Goal: Task Accomplishment & Management: Complete application form

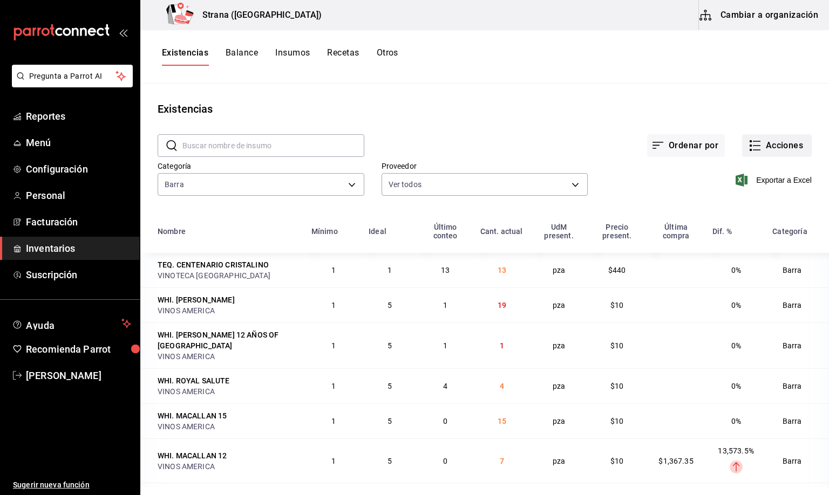
click at [774, 148] on button "Acciones" at bounding box center [777, 145] width 70 height 23
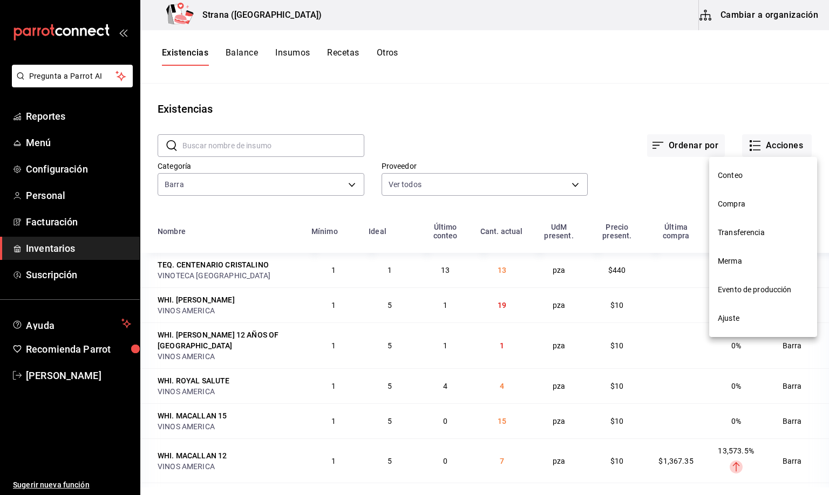
click at [728, 204] on span "Compra" at bounding box center [763, 204] width 91 height 11
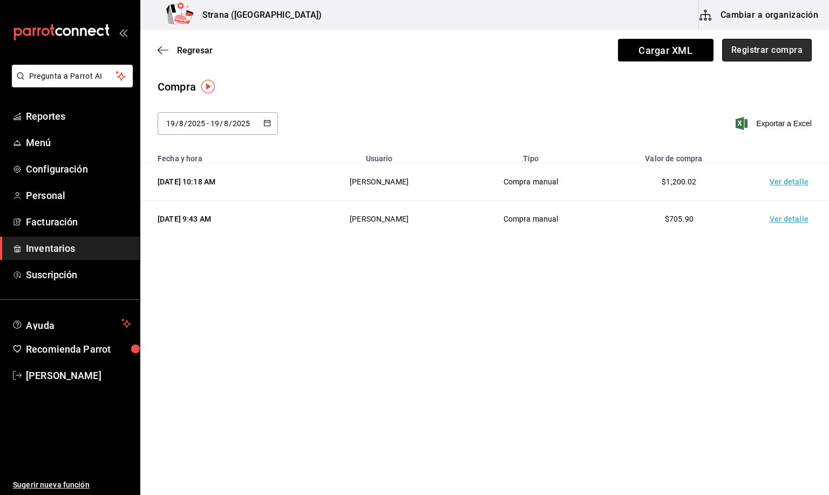
click at [741, 52] on button "Registrar compra" at bounding box center [767, 50] width 90 height 23
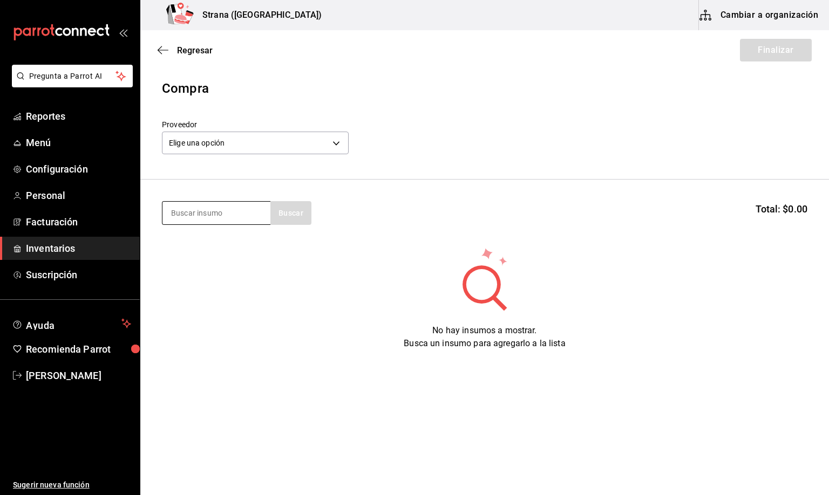
click at [206, 215] on input at bounding box center [216, 213] width 108 height 23
type input "belug"
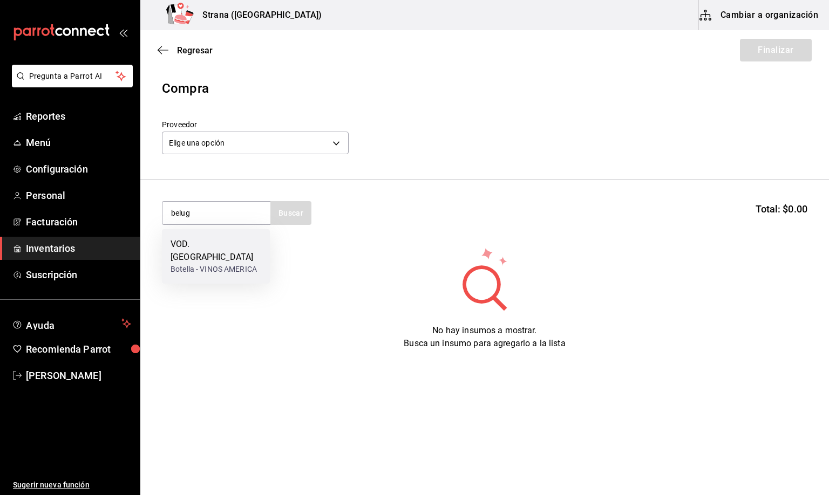
click at [228, 264] on div "Botella - VINOS AMERICA" at bounding box center [215, 269] width 91 height 11
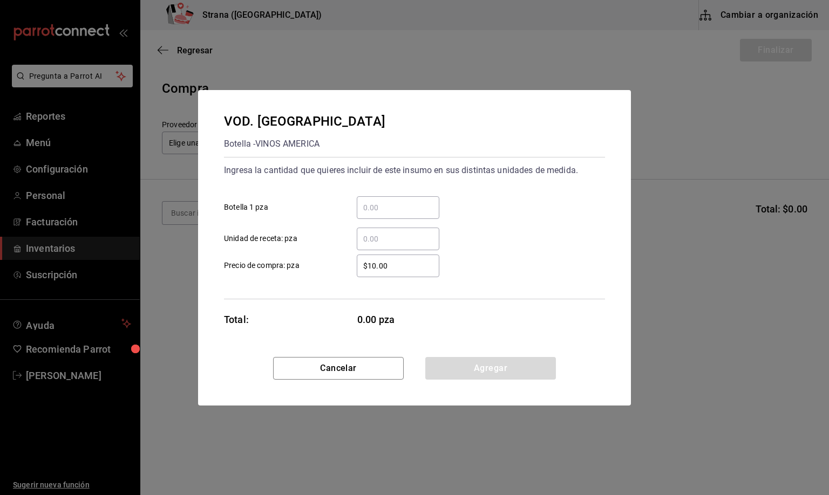
click at [385, 206] on input "​ Botella 1 pza" at bounding box center [398, 207] width 83 height 13
type input "1"
click at [472, 371] on button "Agregar" at bounding box center [490, 368] width 131 height 23
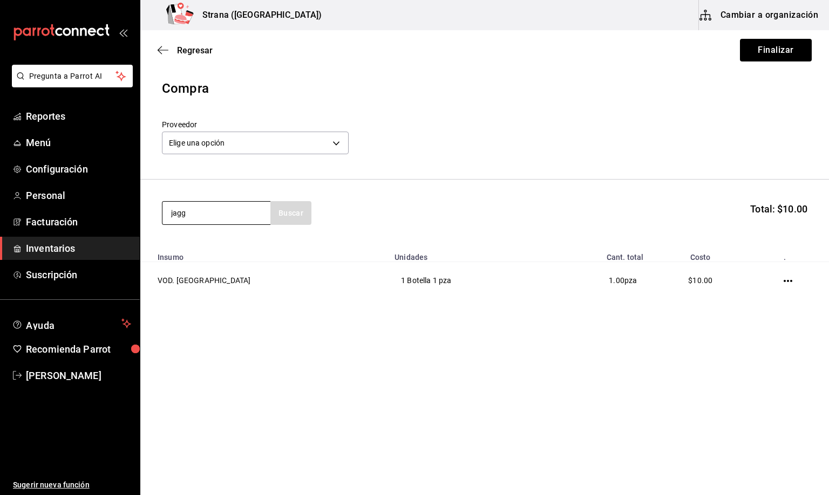
type input "jagg"
click at [214, 256] on div "Botella - VINOS AMERICA" at bounding box center [213, 256] width 86 height 11
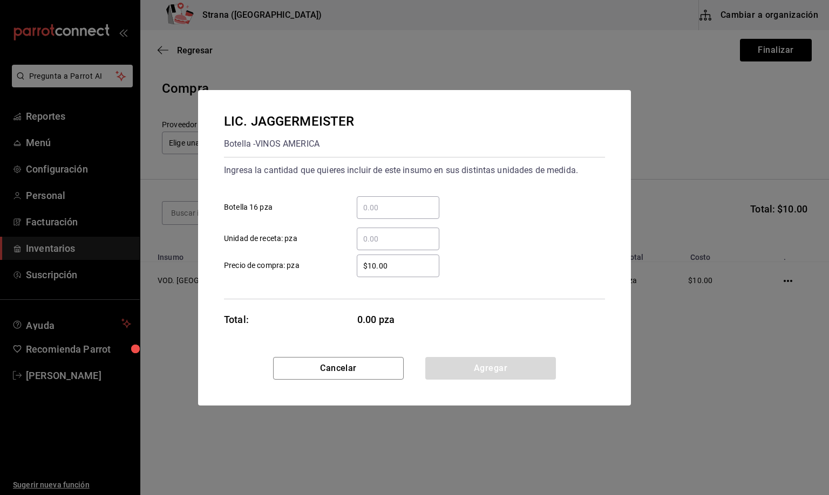
click at [367, 202] on input "​ Botella 16 pza" at bounding box center [398, 207] width 83 height 13
type input "5"
click at [465, 369] on button "Agregar" at bounding box center [490, 368] width 131 height 23
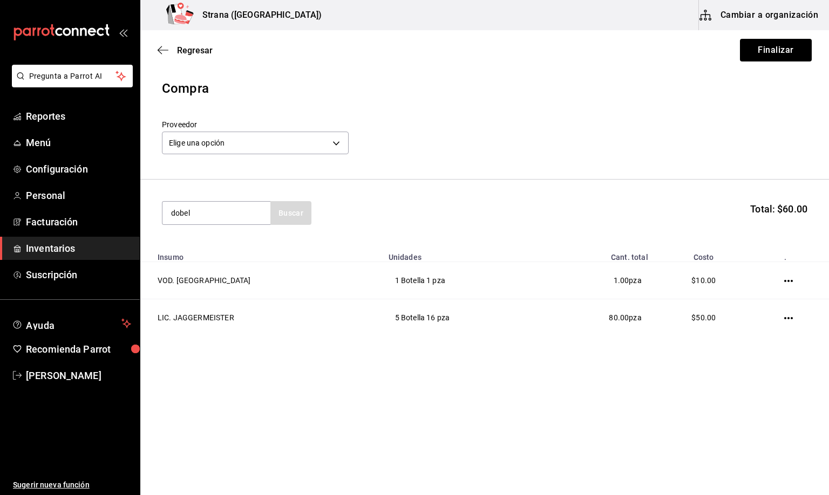
type input "dobel"
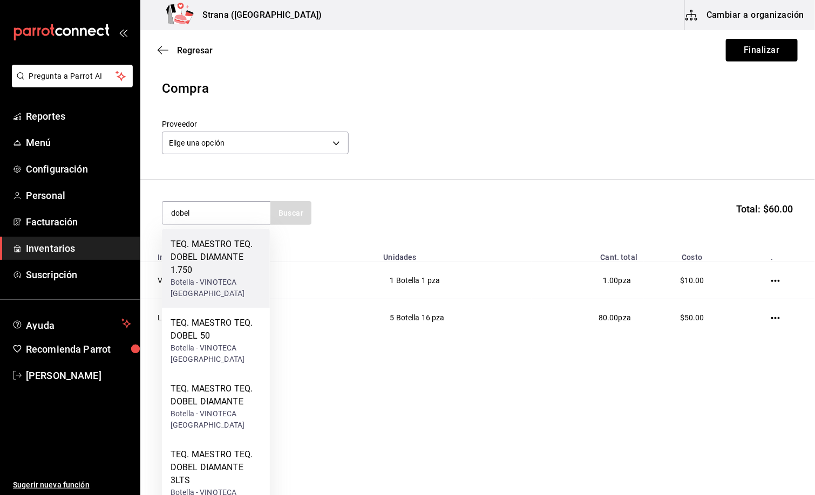
click at [204, 262] on div "TEQ. MAESTRO TEQ. DOBEL DIAMANTE 1.750" at bounding box center [215, 257] width 91 height 39
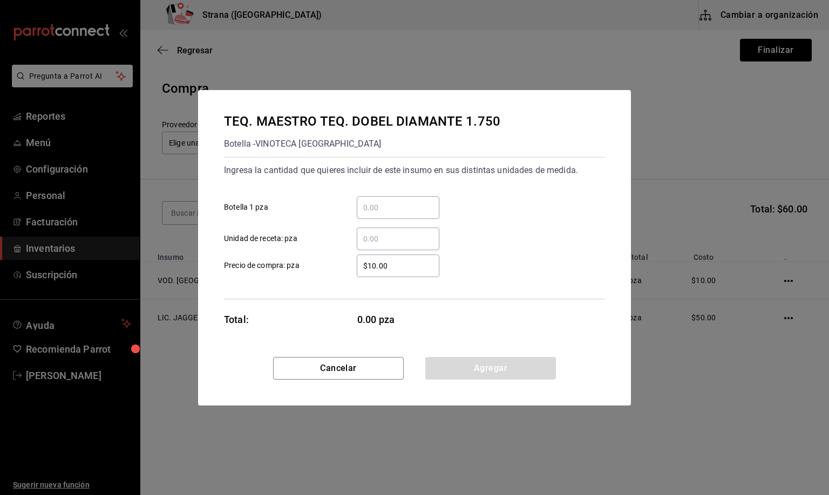
click at [361, 206] on input "​ Botella 1 pza" at bounding box center [398, 207] width 83 height 13
type input "2"
click at [477, 366] on button "Agregar" at bounding box center [490, 368] width 131 height 23
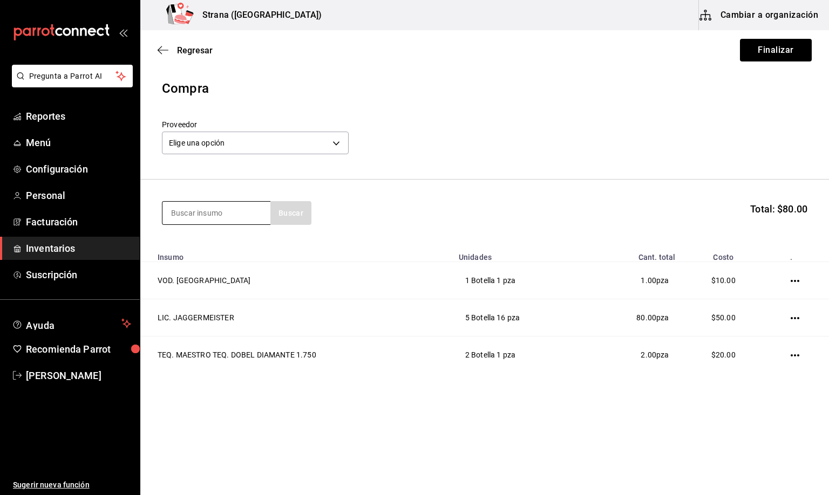
click at [201, 210] on input at bounding box center [216, 213] width 108 height 23
type input "refres"
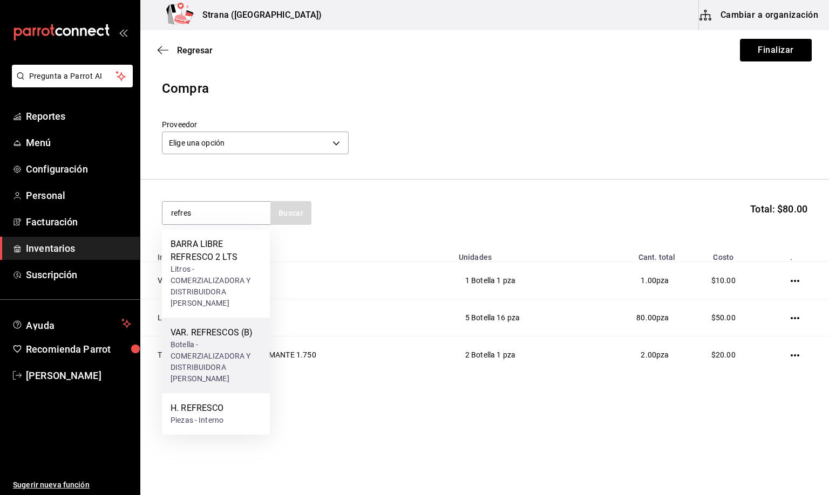
click at [215, 332] on div "VAR. REFRESCOS (B)" at bounding box center [215, 332] width 91 height 13
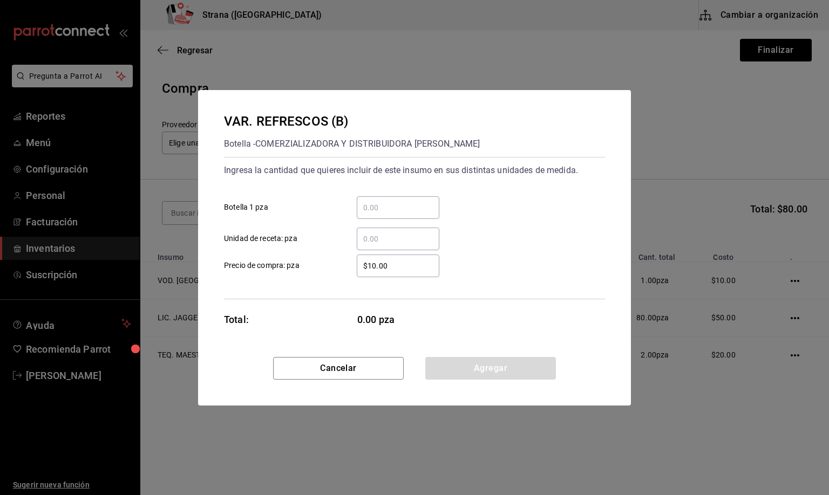
click at [379, 240] on input "​ Unidad de receta: pza" at bounding box center [398, 239] width 83 height 13
type input "48"
click at [480, 370] on button "Agregar" at bounding box center [490, 368] width 131 height 23
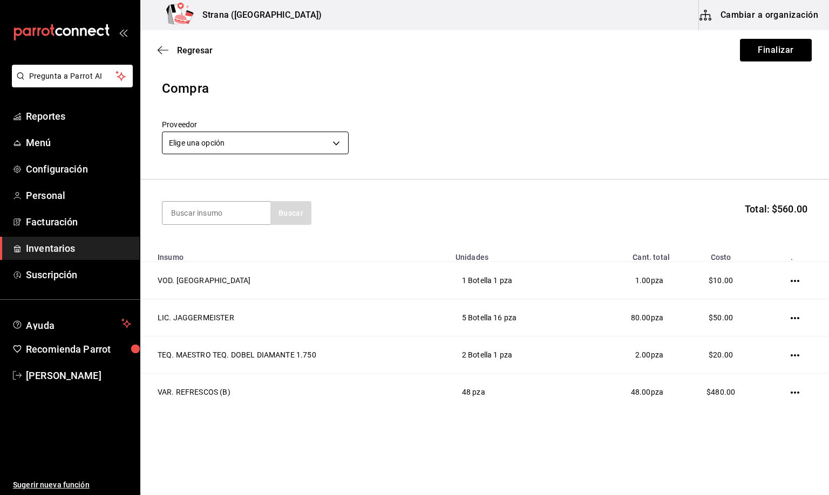
click at [206, 134] on body "Pregunta a Parrot AI Reportes Menú Configuración Personal Facturación Inventari…" at bounding box center [414, 217] width 829 height 434
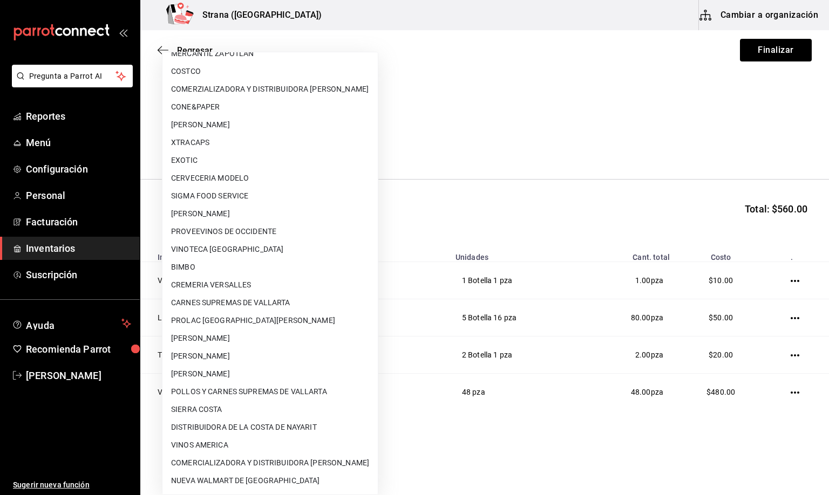
scroll to position [47, 0]
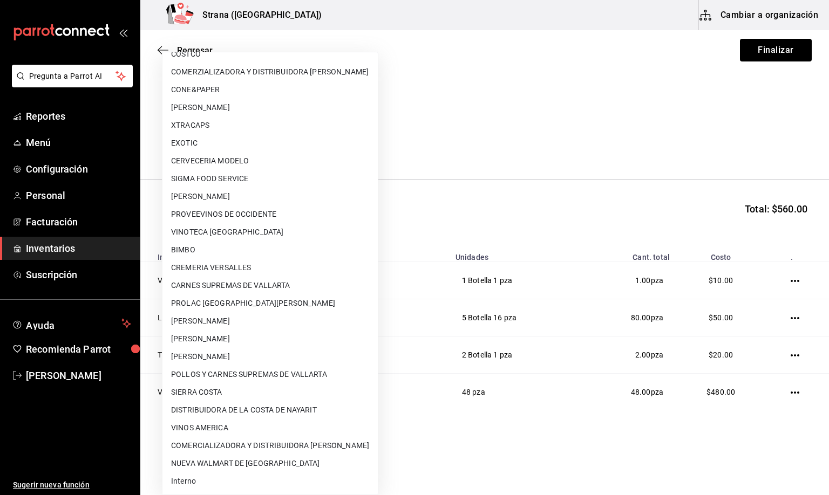
click at [200, 481] on li "Interno" at bounding box center [269, 482] width 215 height 18
type input "8f59523e-768f-4f75-81e2-699d8d2926c5"
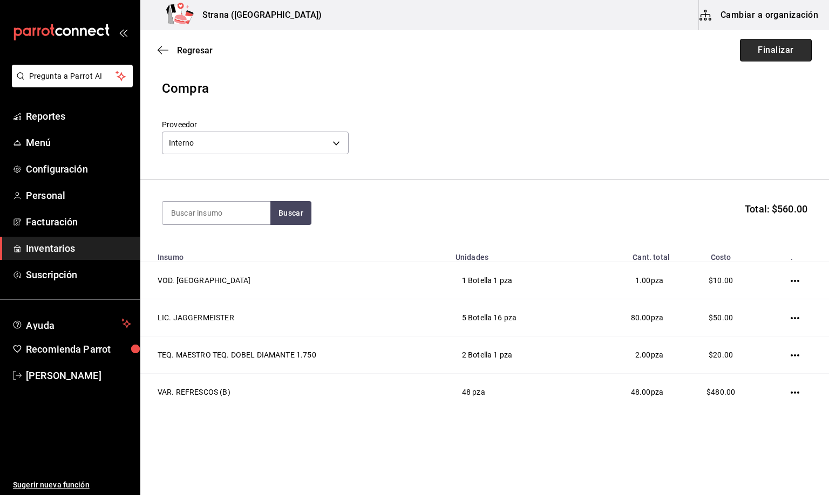
click at [753, 47] on button "Finalizar" at bounding box center [776, 50] width 72 height 23
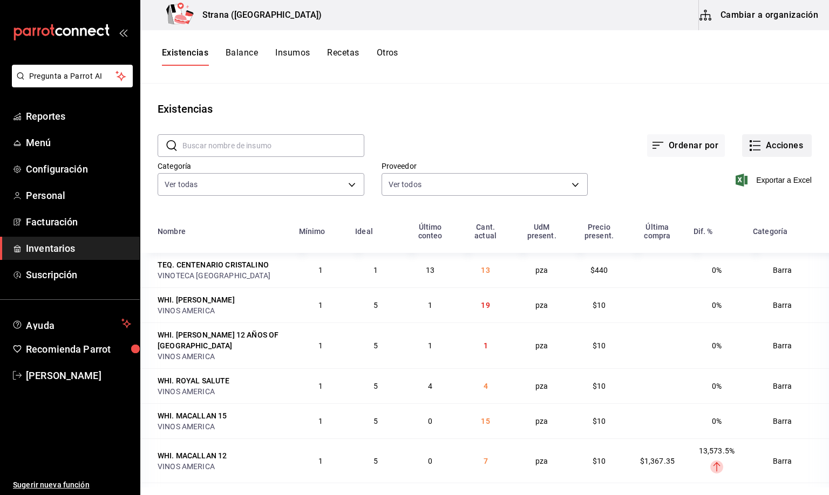
click at [757, 144] on button "Acciones" at bounding box center [777, 145] width 70 height 23
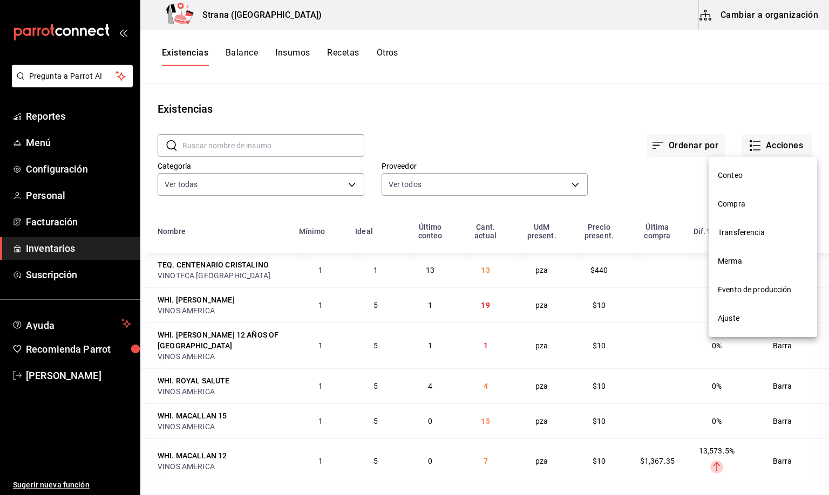
click at [739, 203] on span "Compra" at bounding box center [763, 204] width 91 height 11
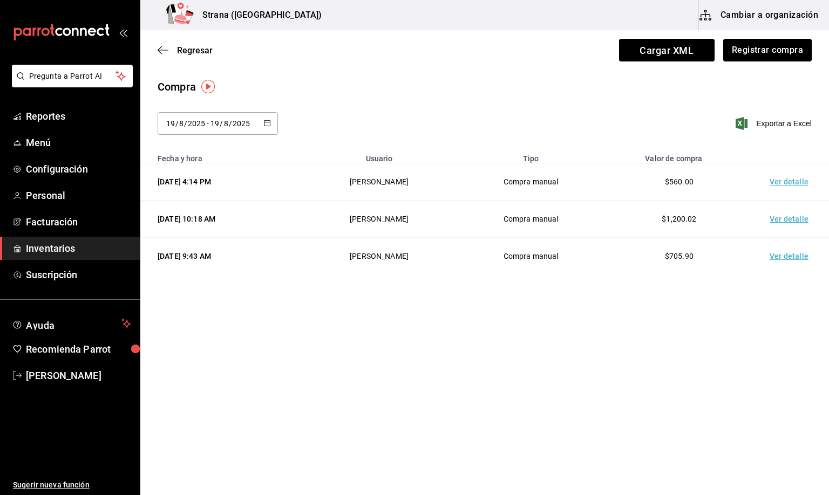
click at [782, 181] on td "Ver detalle" at bounding box center [791, 181] width 76 height 37
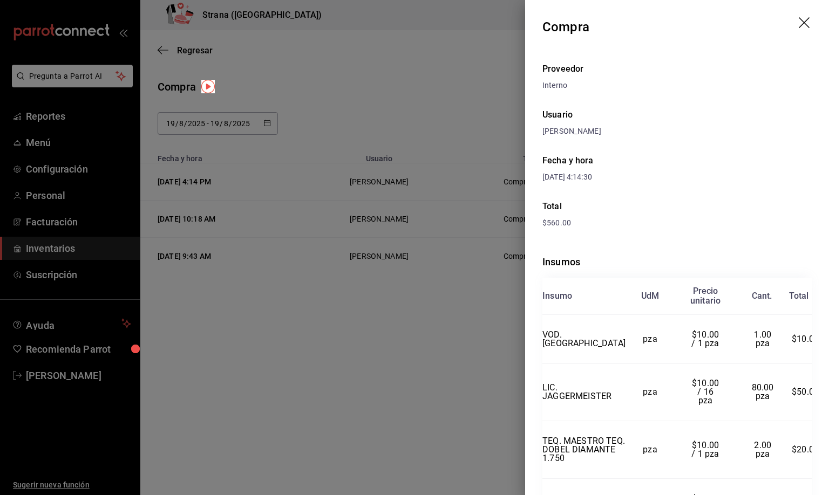
click at [798, 18] on icon "drag" at bounding box center [804, 23] width 13 height 13
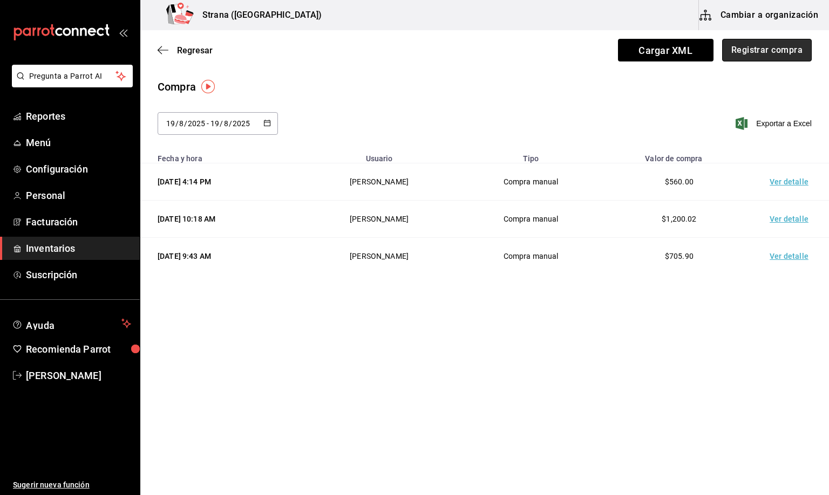
click at [782, 46] on button "Registrar compra" at bounding box center [767, 50] width 90 height 23
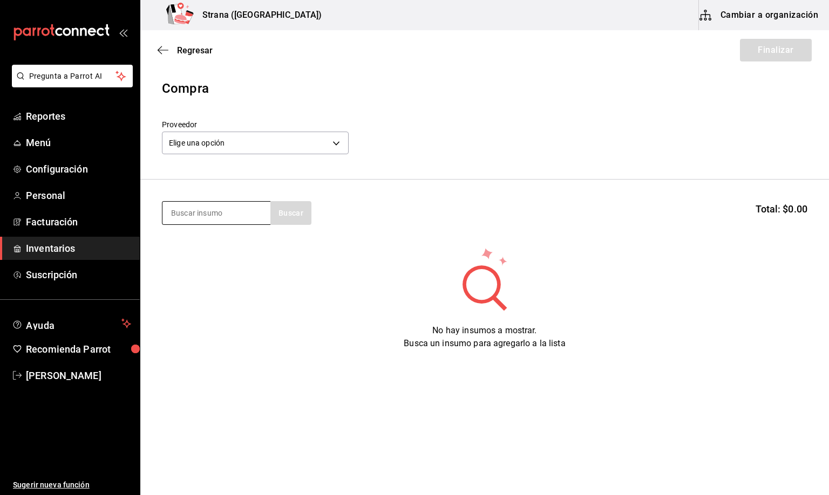
click at [196, 212] on input at bounding box center [216, 213] width 108 height 23
click at [177, 210] on input at bounding box center [216, 213] width 108 height 23
click at [173, 211] on input at bounding box center [216, 213] width 108 height 23
type input "refres"
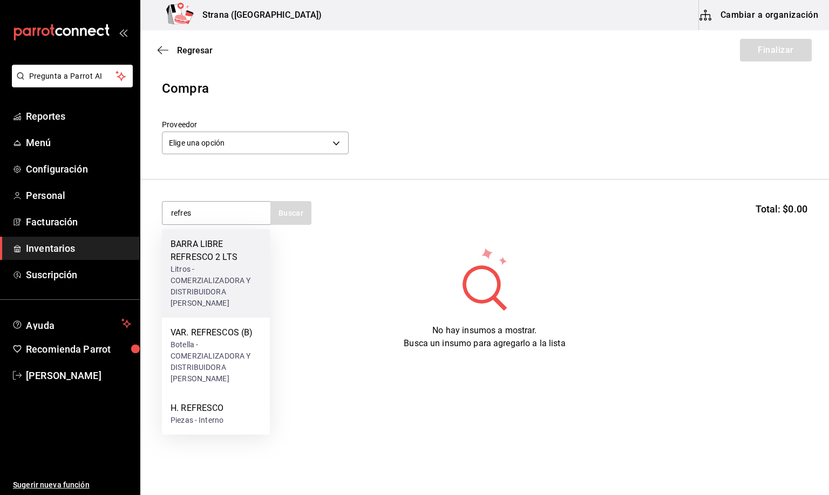
click at [217, 248] on div "BARRA LIBRE REFRESCO 2 LTS" at bounding box center [215, 251] width 91 height 26
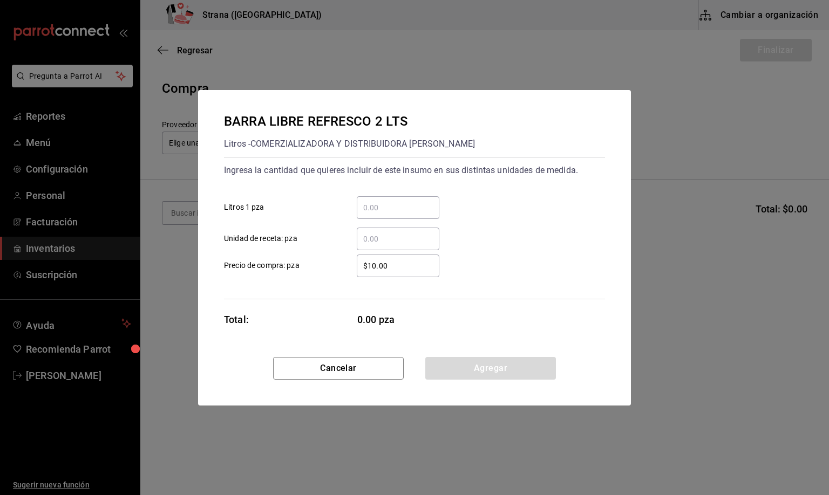
click at [387, 240] on input "​ Unidad de receta: pza" at bounding box center [398, 239] width 83 height 13
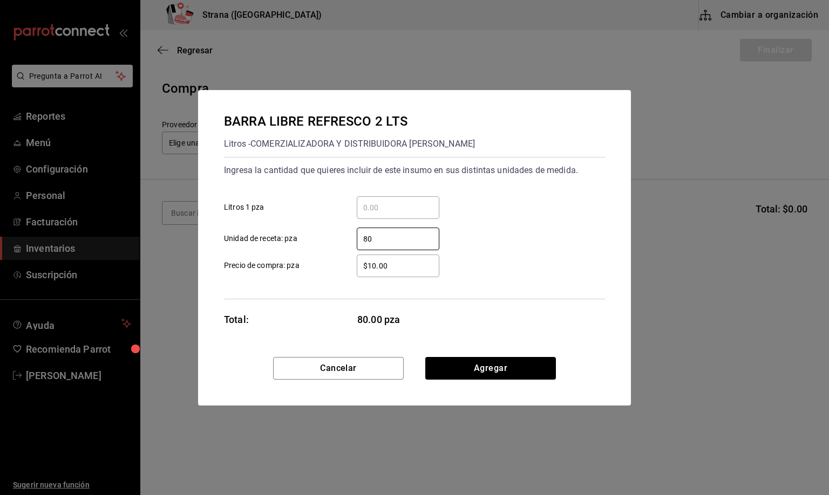
type input "80"
drag, startPoint x: 398, startPoint y: 268, endPoint x: 361, endPoint y: 269, distance: 37.3
click at [361, 269] on input "$10.00" at bounding box center [398, 266] width 83 height 13
type input "$28.98"
click at [487, 368] on button "Agregar" at bounding box center [490, 368] width 131 height 23
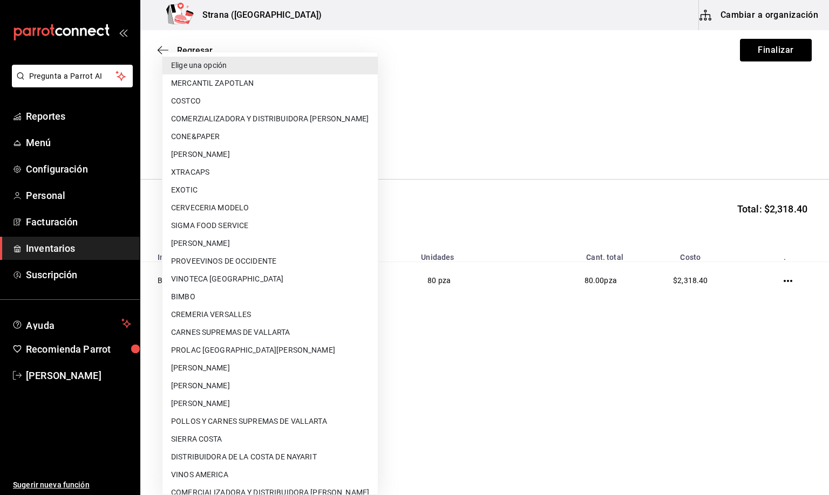
click at [219, 141] on body "Pregunta a Parrot AI Reportes Menú Configuración Personal Facturación Inventari…" at bounding box center [414, 217] width 829 height 434
click at [276, 454] on li "DISTRIBUIDORA DE LA COSTA DE NAYARIT" at bounding box center [269, 457] width 215 height 18
type input "b16ea6ad-7dd1-4720-9ad3-4fc01569d338"
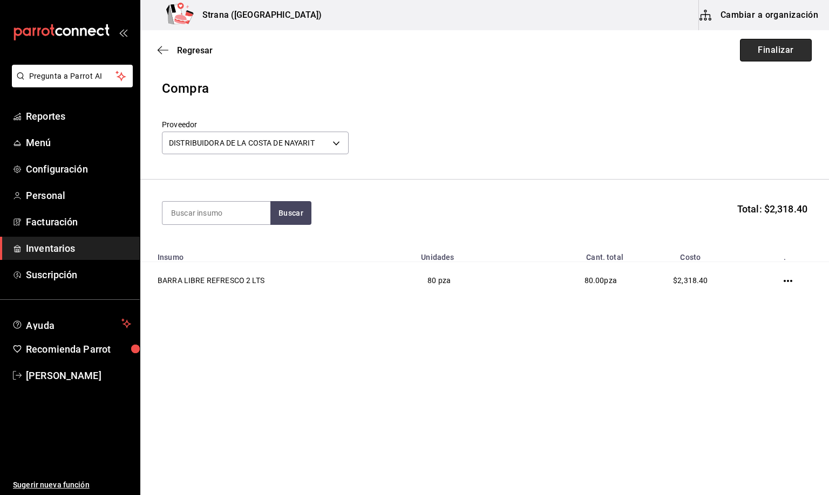
click at [766, 45] on button "Finalizar" at bounding box center [776, 50] width 72 height 23
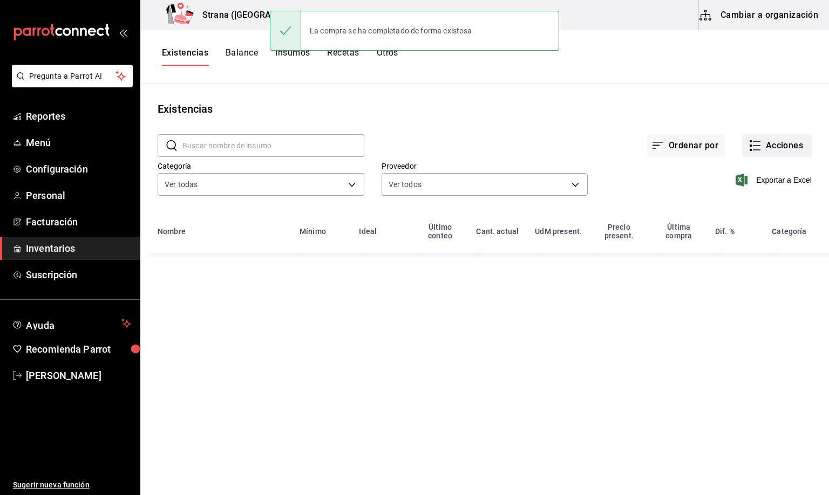
click at [775, 146] on button "Acciones" at bounding box center [777, 145] width 70 height 23
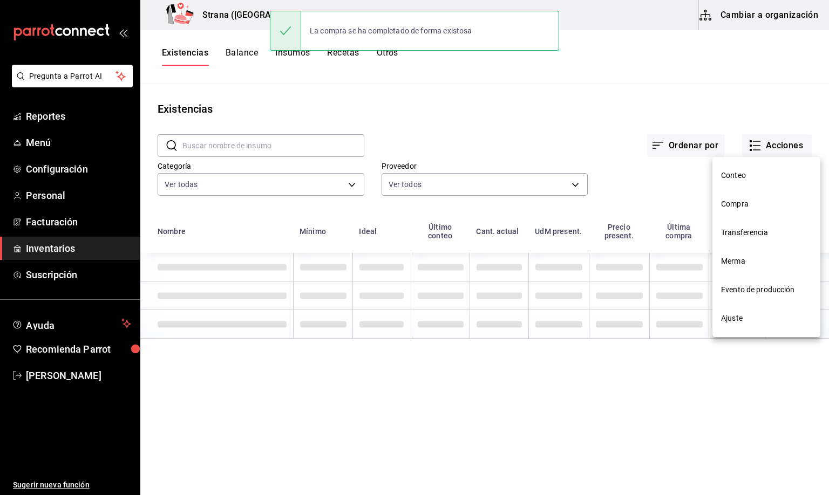
click at [739, 204] on span "Compra" at bounding box center [766, 204] width 91 height 11
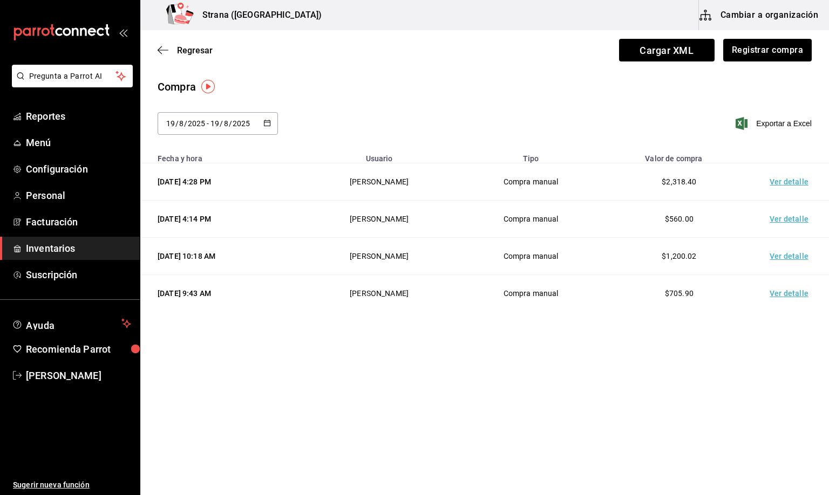
click at [789, 185] on td "Ver detalle" at bounding box center [791, 181] width 76 height 37
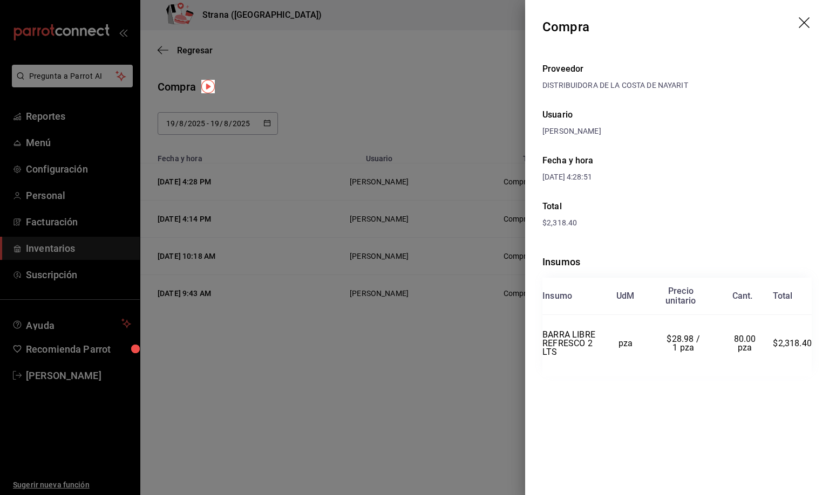
click at [811, 28] on icon "drag" at bounding box center [804, 23] width 13 height 13
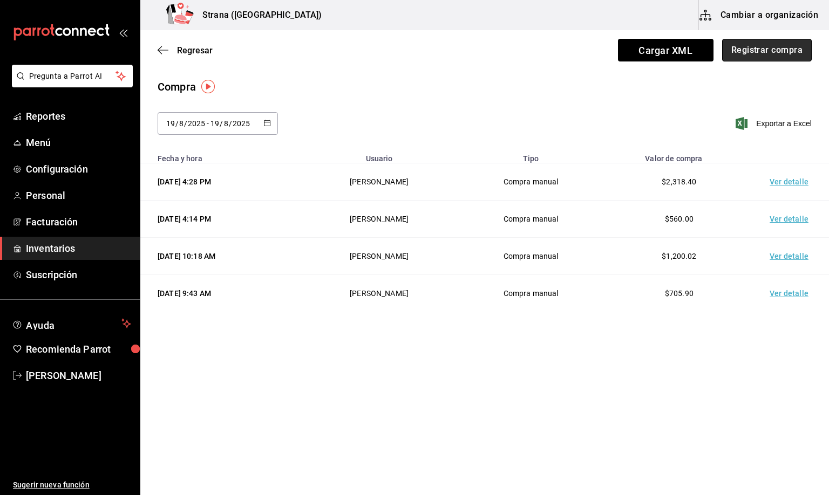
click at [761, 47] on button "Registrar compra" at bounding box center [767, 50] width 90 height 23
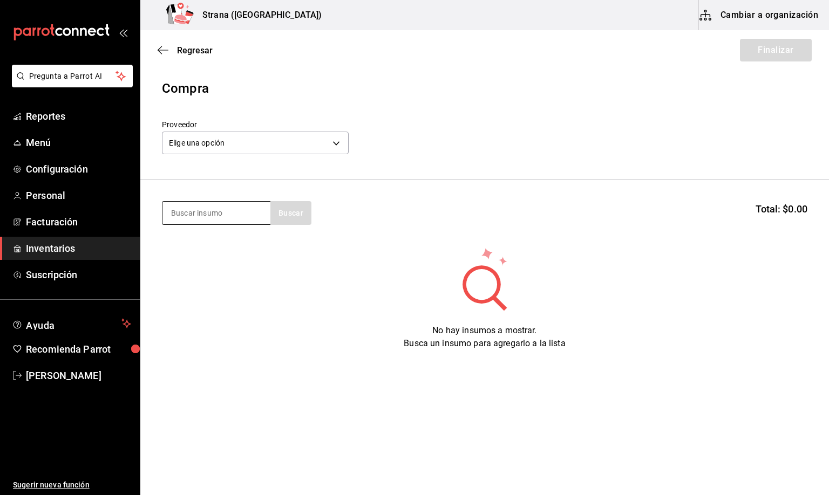
click at [235, 214] on input at bounding box center [216, 213] width 108 height 23
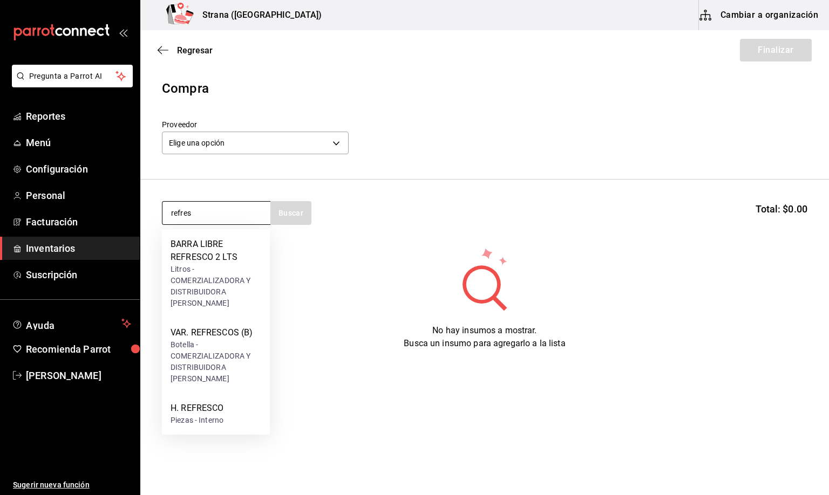
type input "refres"
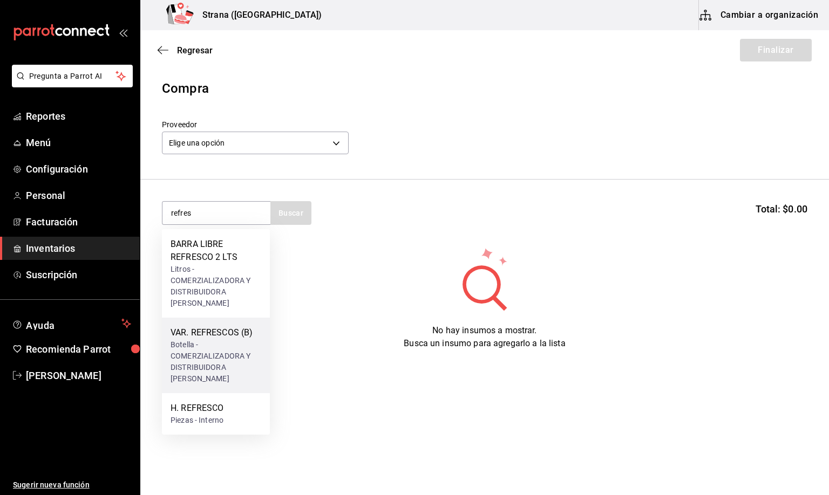
click at [206, 349] on div "Botella - COMERZIALIZADORA Y DISTRIBUIDORA [PERSON_NAME]" at bounding box center [215, 361] width 91 height 45
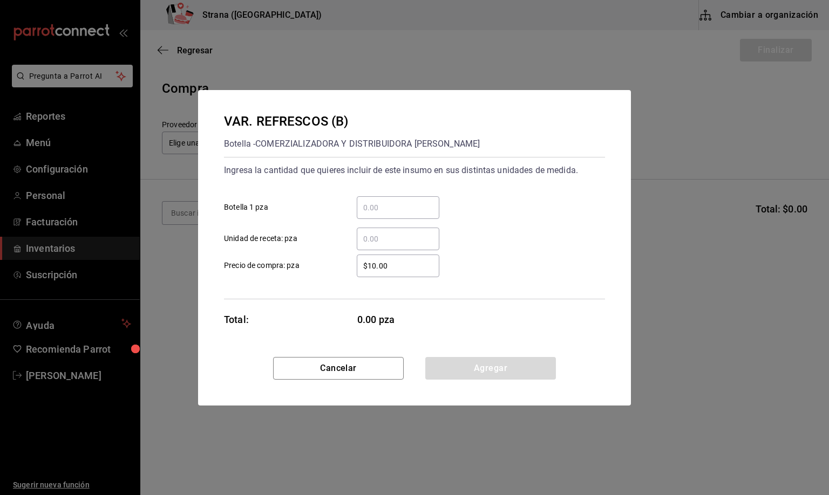
click at [374, 238] on input "​ Unidad de receta: pza" at bounding box center [398, 239] width 83 height 13
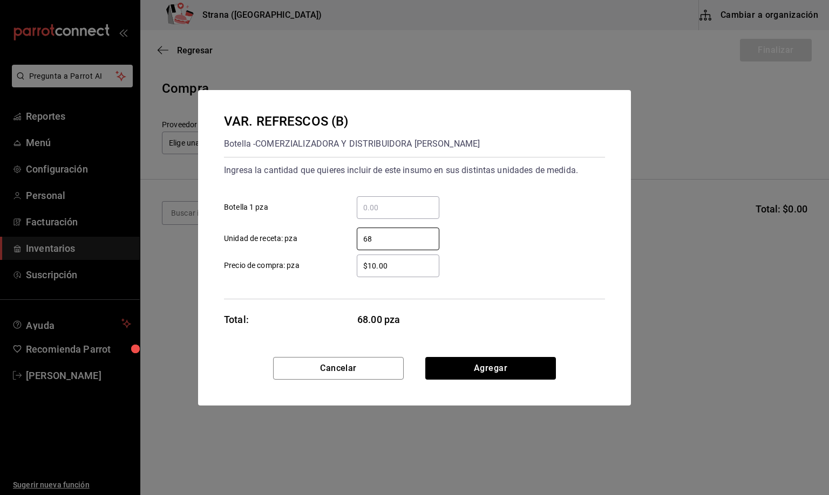
type input "6"
type input "384"
drag, startPoint x: 387, startPoint y: 264, endPoint x: 276, endPoint y: 286, distance: 114.0
click at [298, 277] on div "Ingresa la cantidad que quieres incluir de este insumo en sus distintas unidade…" at bounding box center [414, 228] width 381 height 142
type input "$18.04"
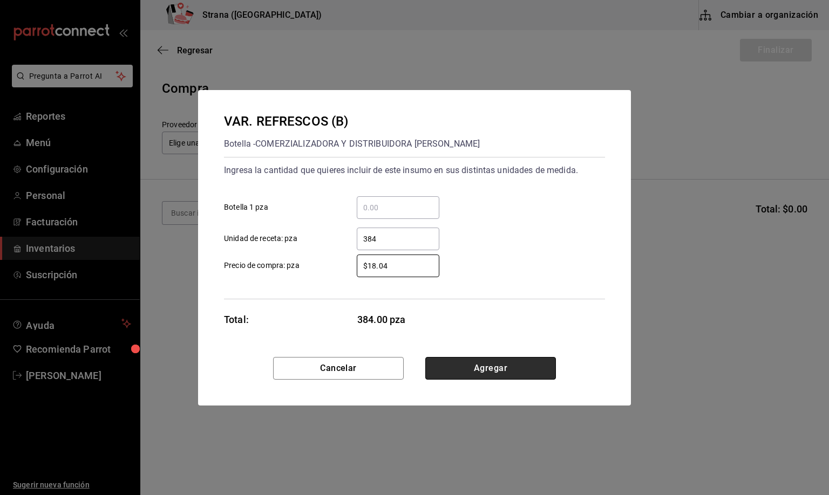
click at [466, 363] on button "Agregar" at bounding box center [490, 368] width 131 height 23
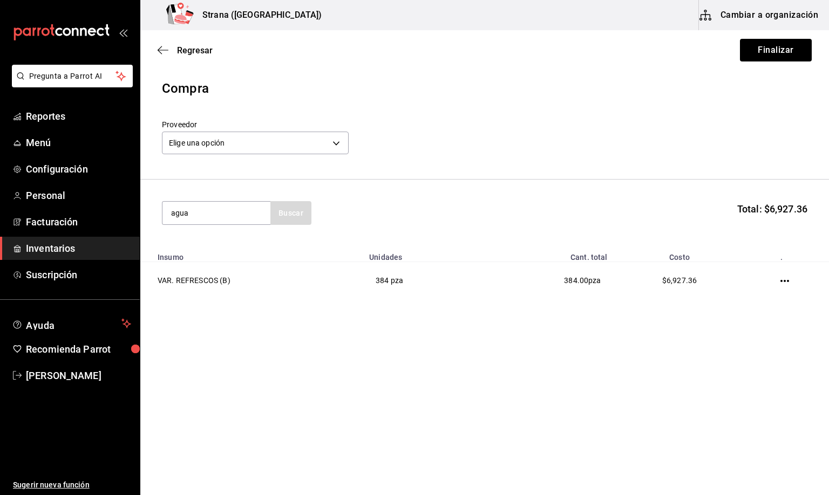
type input "agua"
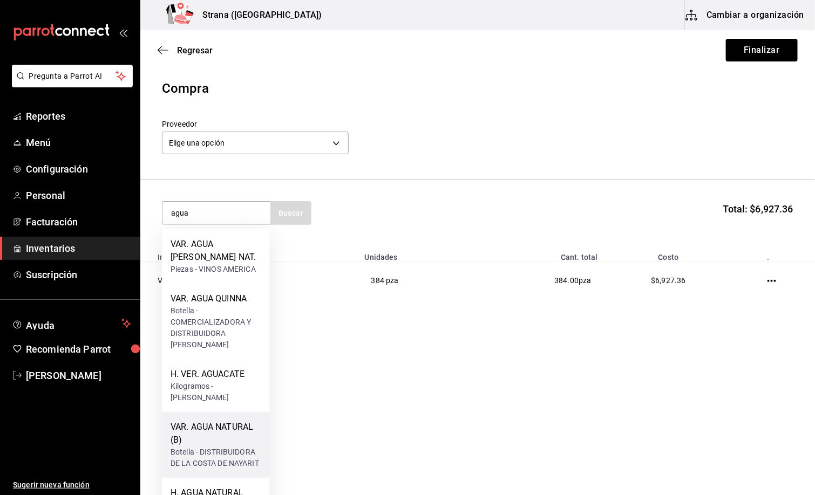
click at [217, 442] on div "VAR. AGUA NATURAL (B)" at bounding box center [215, 434] width 91 height 26
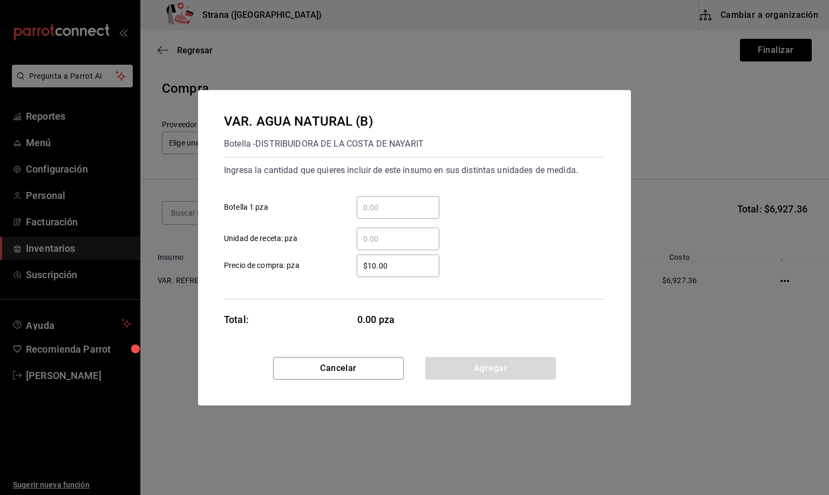
click at [373, 238] on input "​ Unidad de receta: pza" at bounding box center [398, 239] width 83 height 13
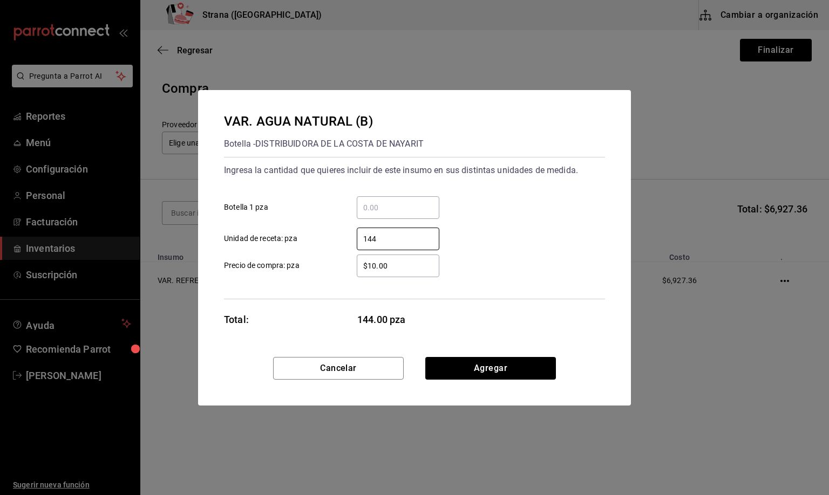
type input "144"
drag, startPoint x: 394, startPoint y: 266, endPoint x: 330, endPoint y: 269, distance: 63.7
click at [330, 269] on label "$10.00 ​ Precio de compra: pza" at bounding box center [331, 266] width 215 height 23
type input "$12.41"
click at [489, 360] on button "Agregar" at bounding box center [490, 368] width 131 height 23
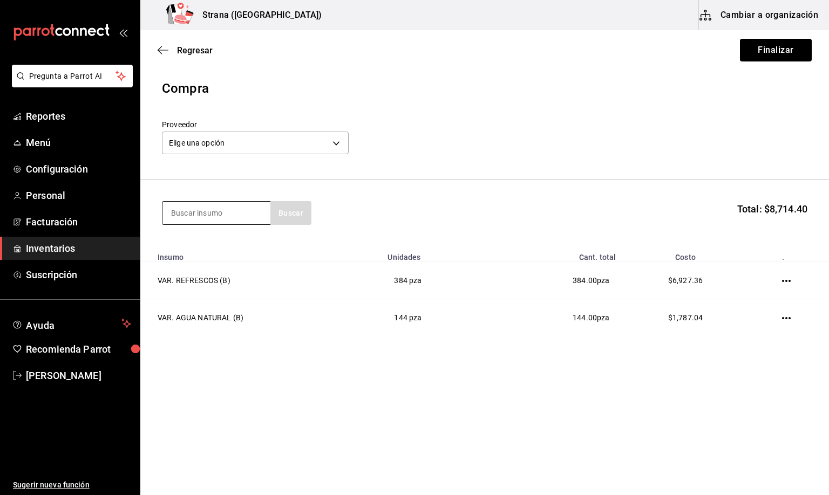
click at [204, 215] on input at bounding box center [216, 213] width 108 height 23
type input "jugo"
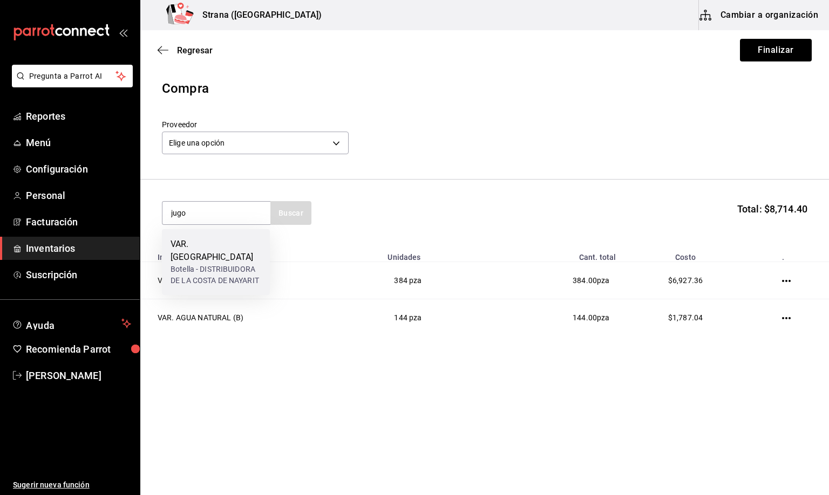
click at [199, 247] on div "VAR. [GEOGRAPHIC_DATA]" at bounding box center [215, 251] width 91 height 26
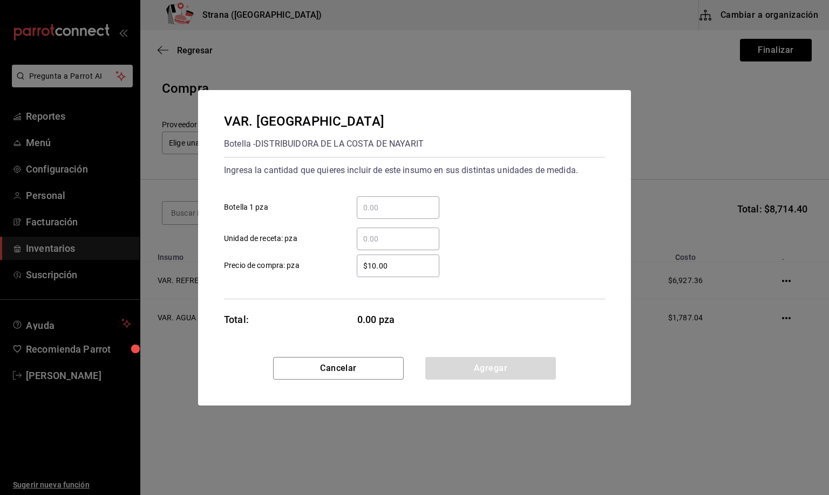
click at [370, 236] on input "​ Unidad de receta: pza" at bounding box center [398, 239] width 83 height 13
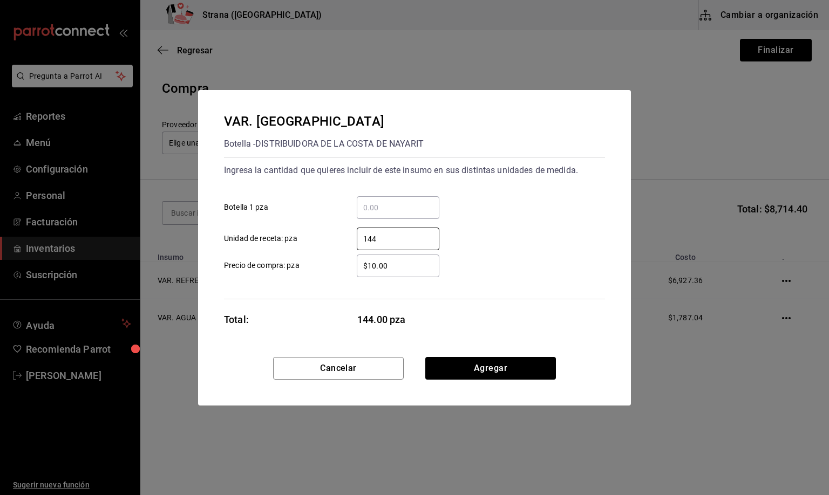
type input "144"
drag, startPoint x: 395, startPoint y: 261, endPoint x: 302, endPoint y: 274, distance: 94.8
click at [302, 274] on label "$10.00 ​ Precio de compra: pza" at bounding box center [331, 266] width 215 height 23
type input "$25.75"
click at [487, 361] on button "Agregar" at bounding box center [490, 368] width 131 height 23
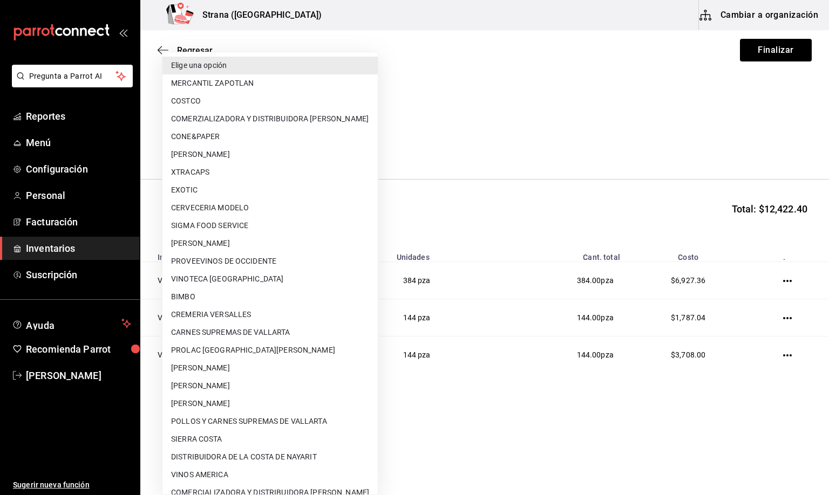
click at [251, 141] on body "Pregunta a Parrot AI Reportes Menú Configuración Personal Facturación Inventari…" at bounding box center [414, 217] width 829 height 434
click at [275, 452] on li "DISTRIBUIDORA DE LA COSTA DE NAYARIT" at bounding box center [269, 457] width 215 height 18
type input "b16ea6ad-7dd1-4720-9ad3-4fc01569d338"
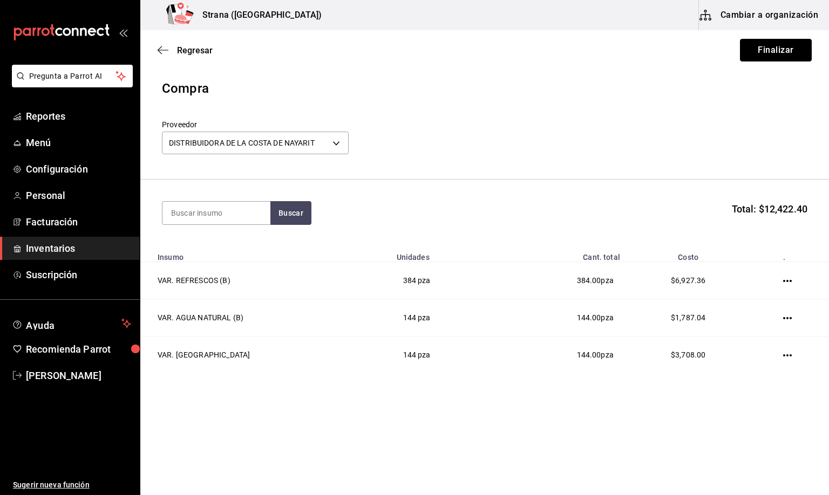
drag, startPoint x: 782, startPoint y: 49, endPoint x: 772, endPoint y: 47, distance: 10.4
click at [780, 47] on button "Finalizar" at bounding box center [776, 50] width 72 height 23
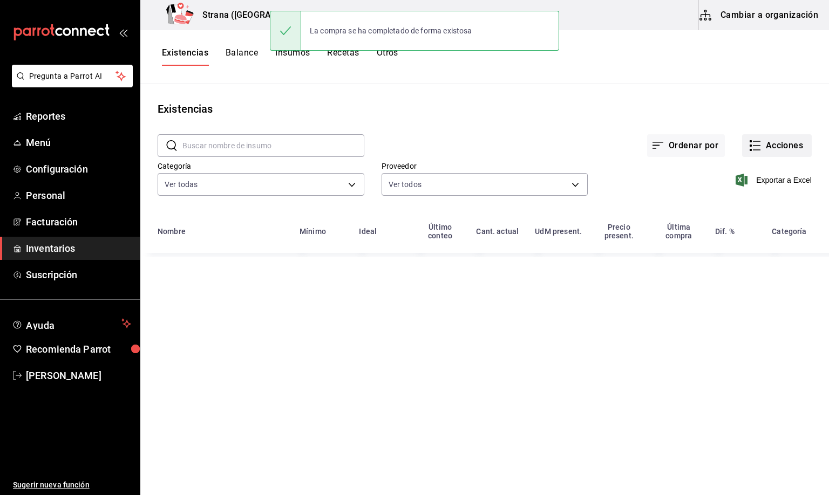
click at [758, 144] on icon "button" at bounding box center [754, 145] width 13 height 13
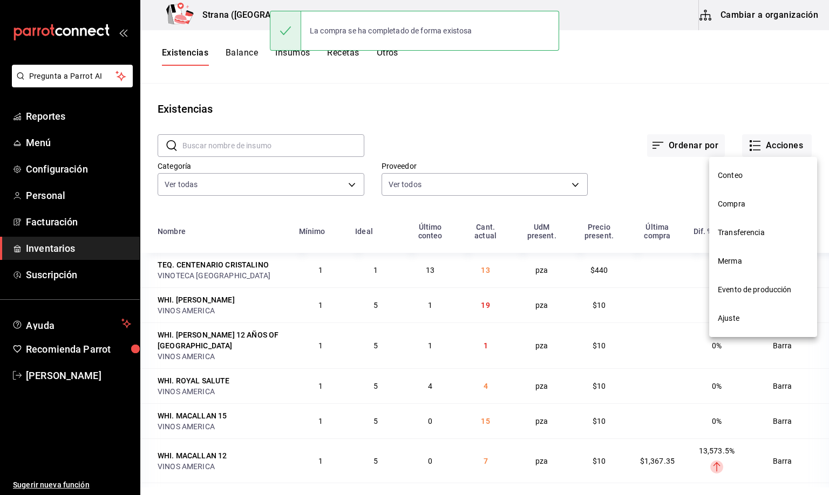
click at [732, 219] on li "Transferencia" at bounding box center [763, 233] width 108 height 29
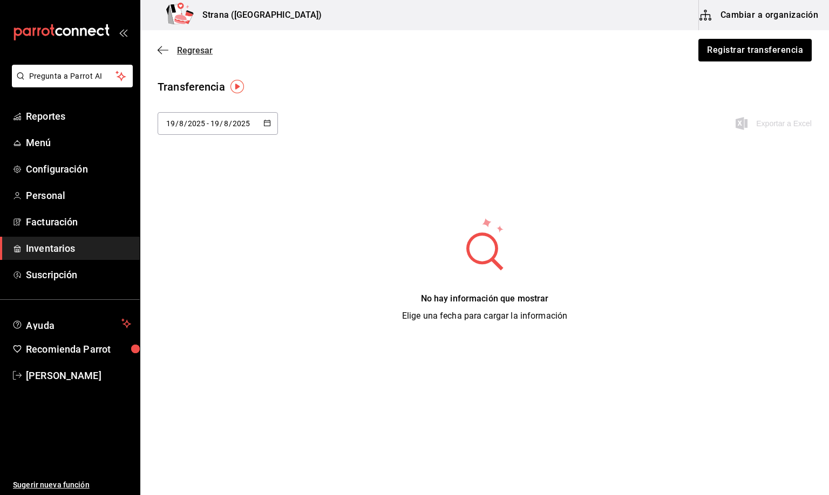
click at [183, 45] on span "Regresar" at bounding box center [195, 50] width 36 height 10
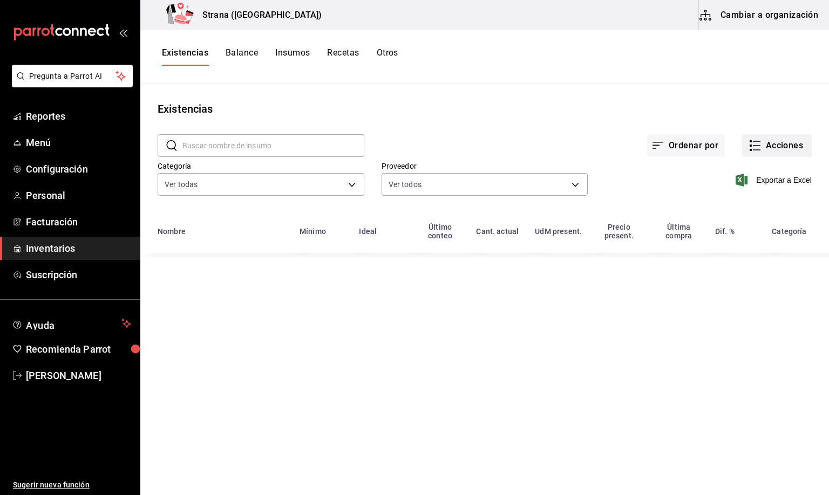
click at [772, 148] on button "Acciones" at bounding box center [777, 145] width 70 height 23
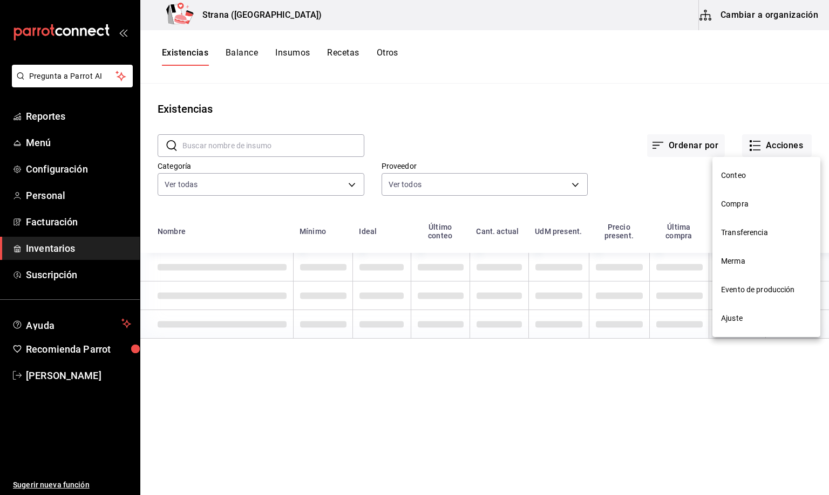
click at [733, 209] on span "Compra" at bounding box center [766, 204] width 91 height 11
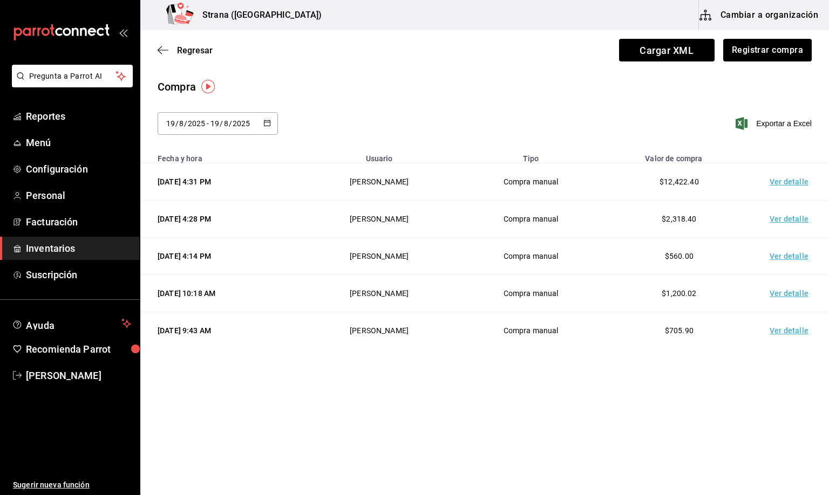
click at [779, 180] on td "Ver detalle" at bounding box center [791, 181] width 76 height 37
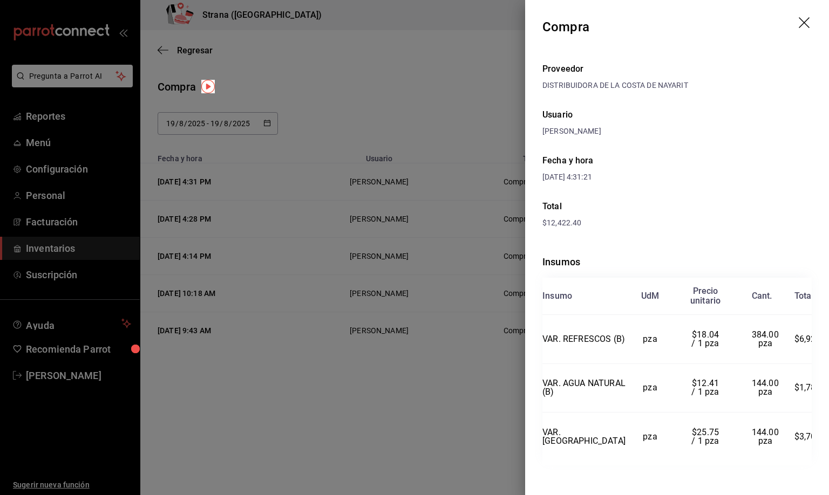
click at [798, 21] on icon "drag" at bounding box center [804, 23] width 13 height 13
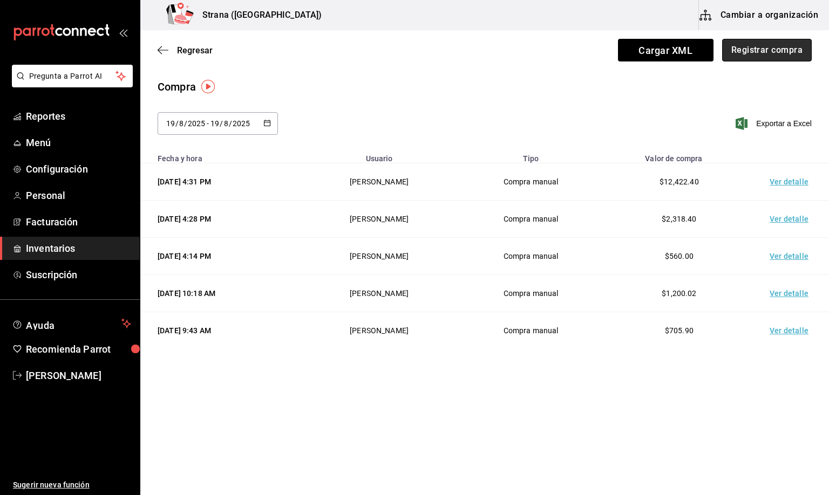
click at [764, 52] on button "Registrar compra" at bounding box center [767, 50] width 90 height 23
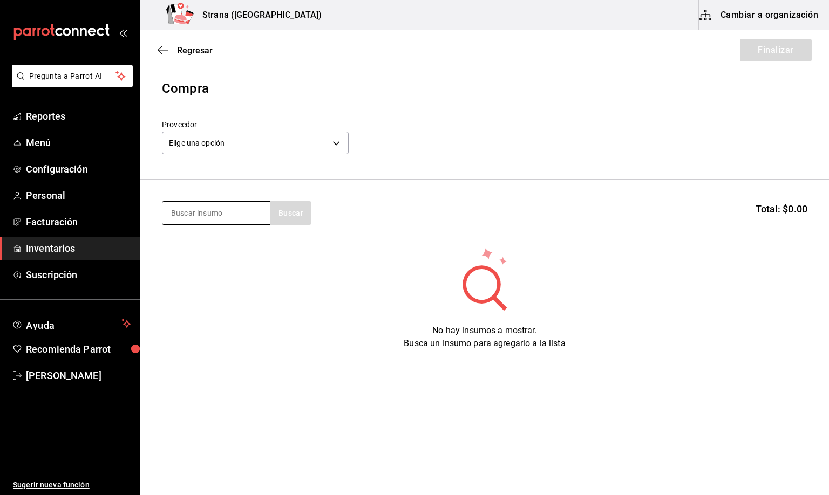
click at [188, 219] on input at bounding box center [216, 213] width 108 height 23
type input "refres"
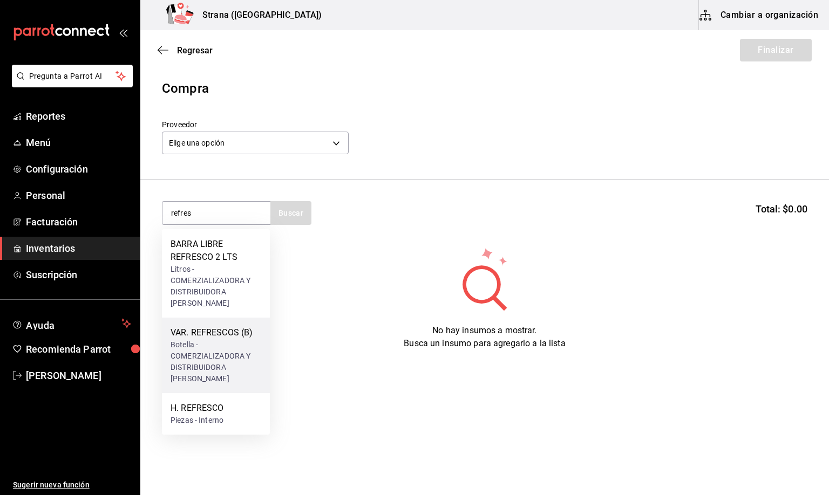
click at [233, 334] on div "VAR. REFRESCOS (B)" at bounding box center [215, 332] width 91 height 13
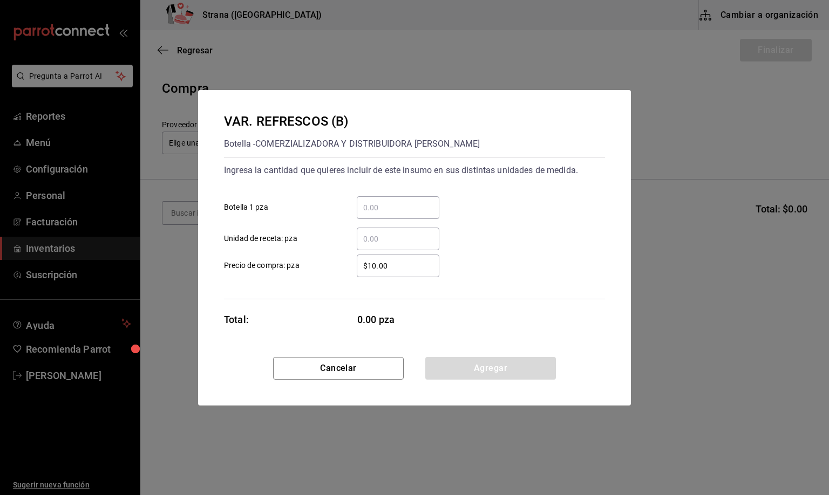
click at [380, 237] on input "​ Unidad de receta: pza" at bounding box center [398, 239] width 83 height 13
type input "9"
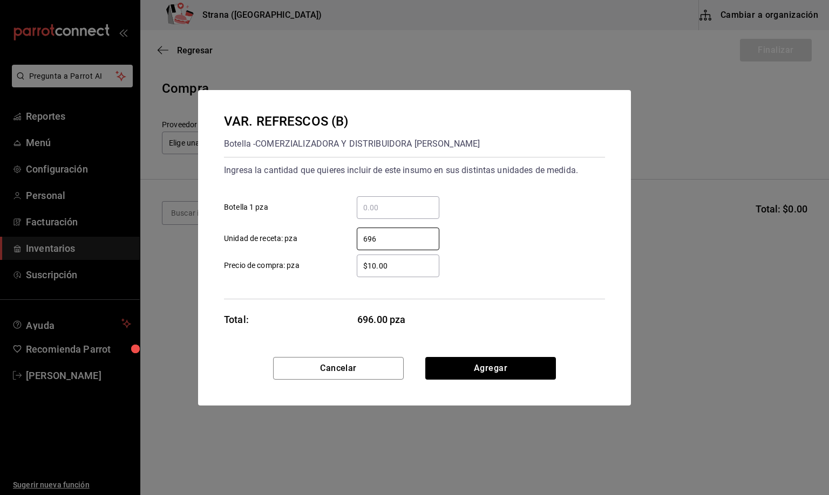
type input "696"
drag, startPoint x: 400, startPoint y: 266, endPoint x: 254, endPoint y: 274, distance: 146.4
click at [254, 274] on label "$10.00 ​ Precio de compra: pza" at bounding box center [331, 266] width 215 height 23
type input "$18.04"
click at [481, 364] on button "Agregar" at bounding box center [490, 368] width 131 height 23
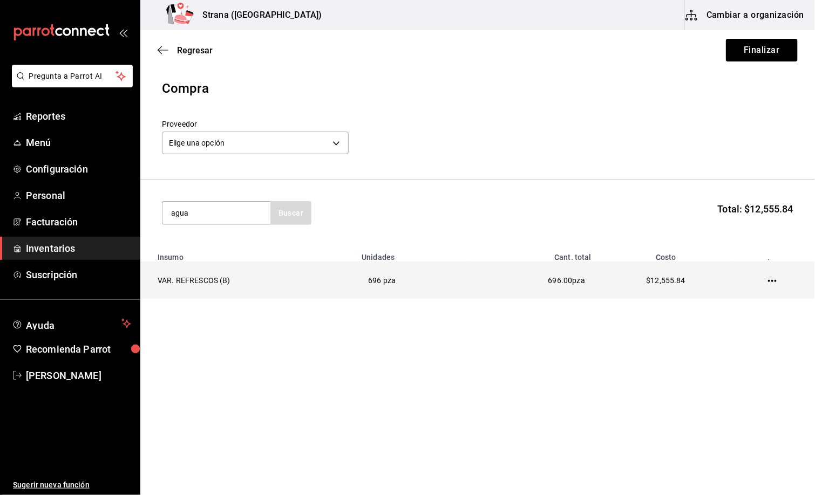
type input "agua"
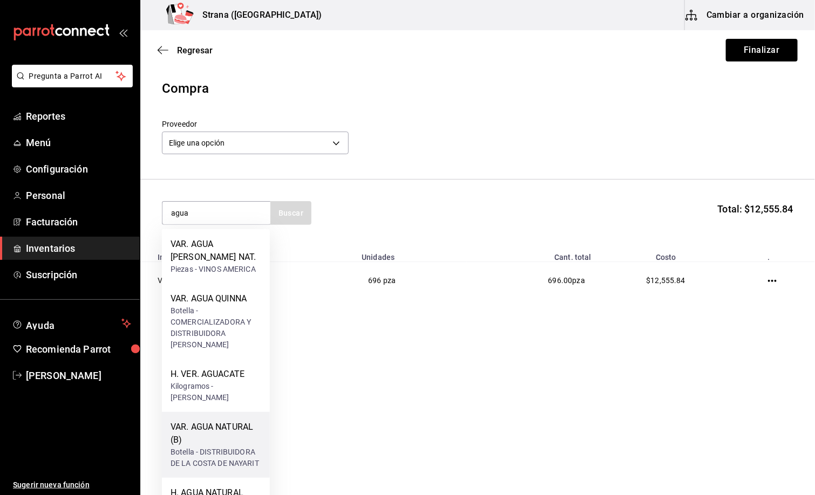
click at [219, 426] on div "VAR. AGUA NATURAL (B)" at bounding box center [215, 434] width 91 height 26
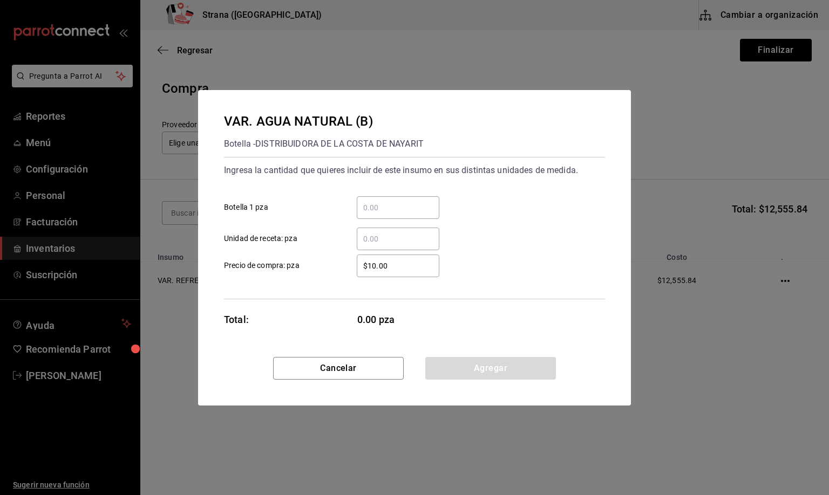
click at [374, 240] on input "​ Unidad de receta: pza" at bounding box center [398, 239] width 83 height 13
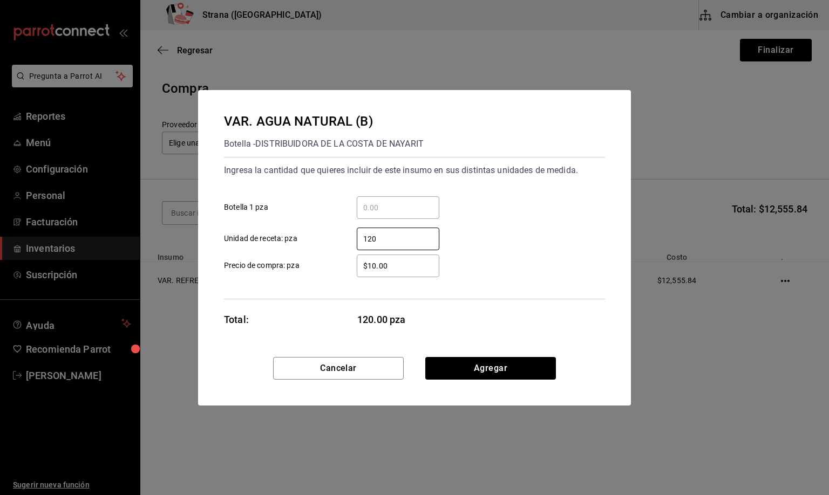
type input "120"
drag, startPoint x: 293, startPoint y: 264, endPoint x: 275, endPoint y: 269, distance: 18.8
click at [275, 269] on label "$10.00 ​ Precio de compra: pza" at bounding box center [331, 266] width 215 height 23
drag, startPoint x: 397, startPoint y: 267, endPoint x: 332, endPoint y: 264, distance: 65.4
click at [332, 264] on label "$10.00 ​ Precio de compra: pza" at bounding box center [331, 266] width 215 height 23
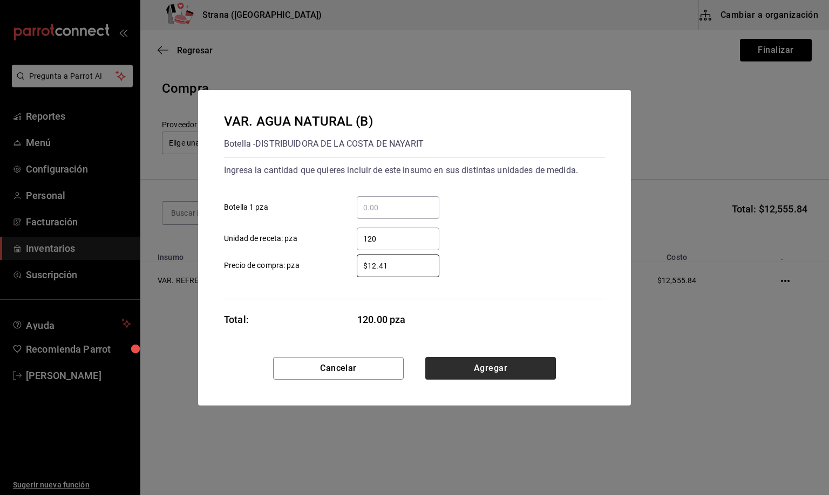
type input "$12.41"
click at [481, 371] on button "Agregar" at bounding box center [490, 368] width 131 height 23
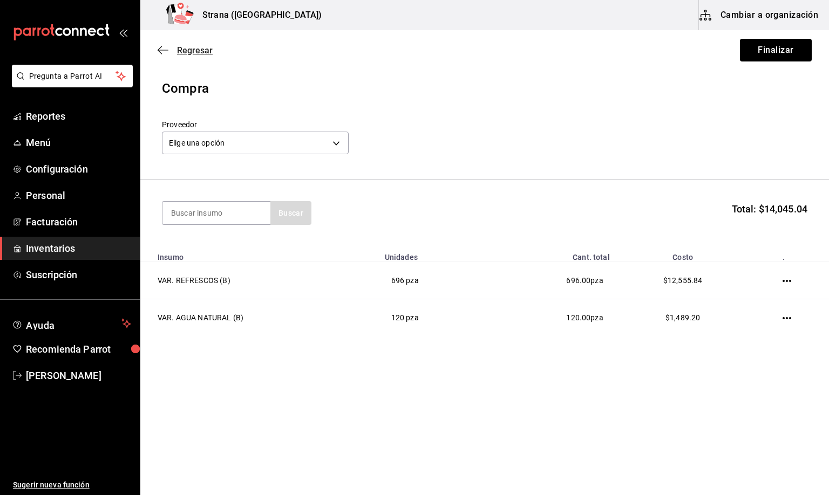
click at [187, 50] on span "Regresar" at bounding box center [195, 50] width 36 height 10
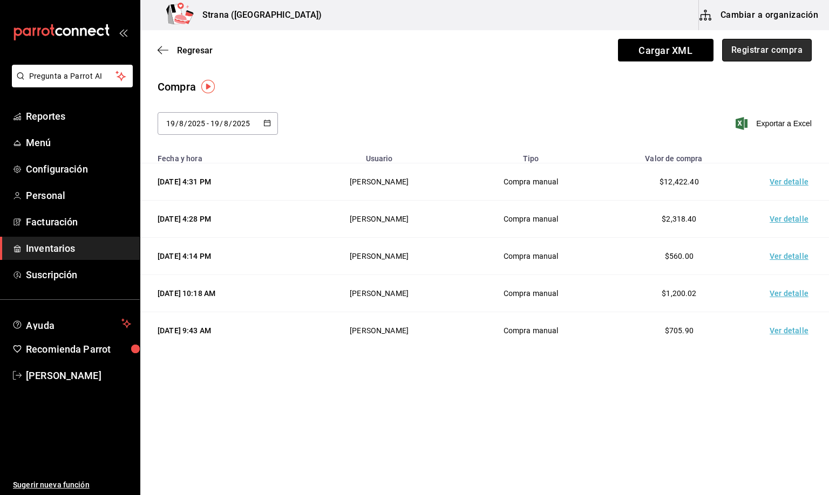
click at [770, 60] on button "Registrar compra" at bounding box center [767, 50] width 90 height 23
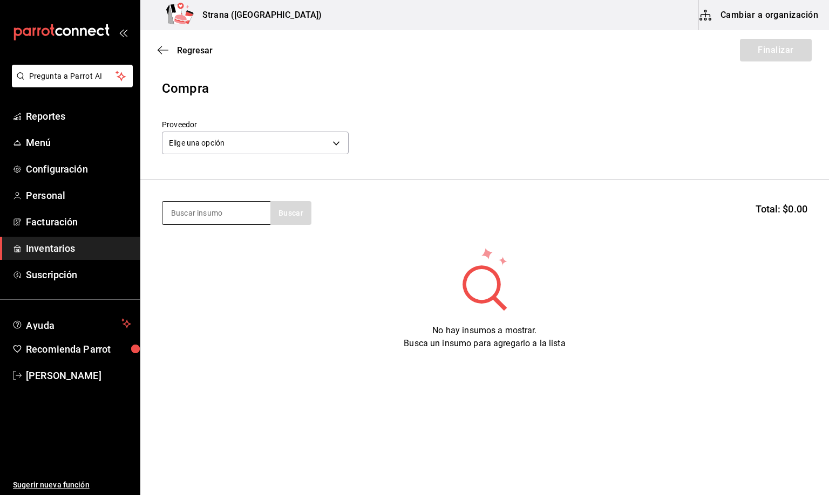
click at [219, 211] on input at bounding box center [216, 213] width 108 height 23
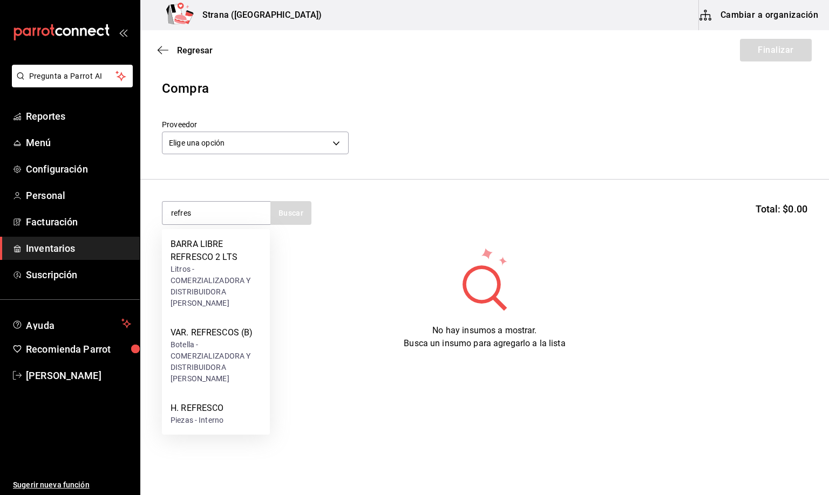
type input "refres"
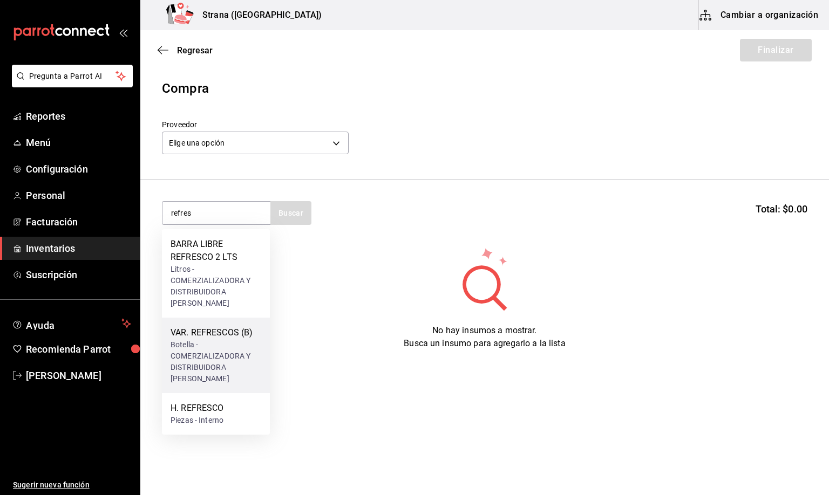
click at [219, 342] on div "Botella - COMERZIALIZADORA Y DISTRIBUIDORA [PERSON_NAME]" at bounding box center [215, 361] width 91 height 45
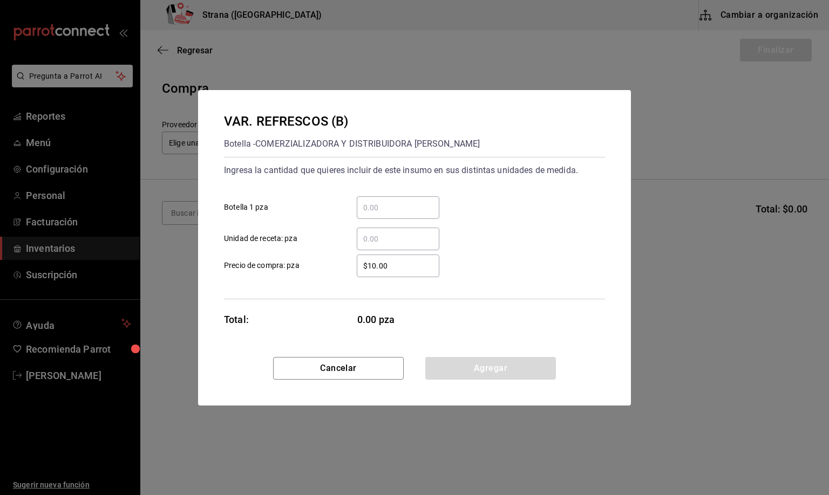
click at [371, 236] on input "​ Unidad de receta: pza" at bounding box center [398, 239] width 83 height 13
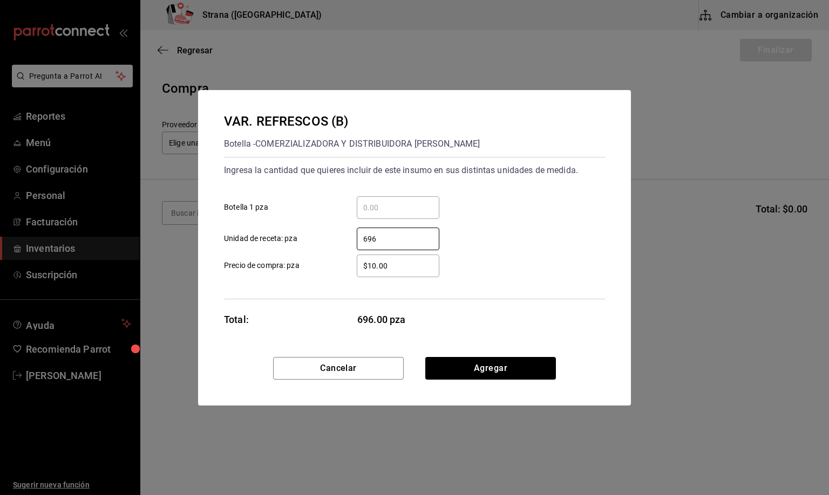
type input "696"
drag, startPoint x: 393, startPoint y: 264, endPoint x: 318, endPoint y: 266, distance: 75.6
click at [318, 266] on label "$10.00 ​ Precio de compra: pza" at bounding box center [331, 266] width 215 height 23
type input "$18.04"
click at [484, 366] on button "Agregar" at bounding box center [490, 368] width 131 height 23
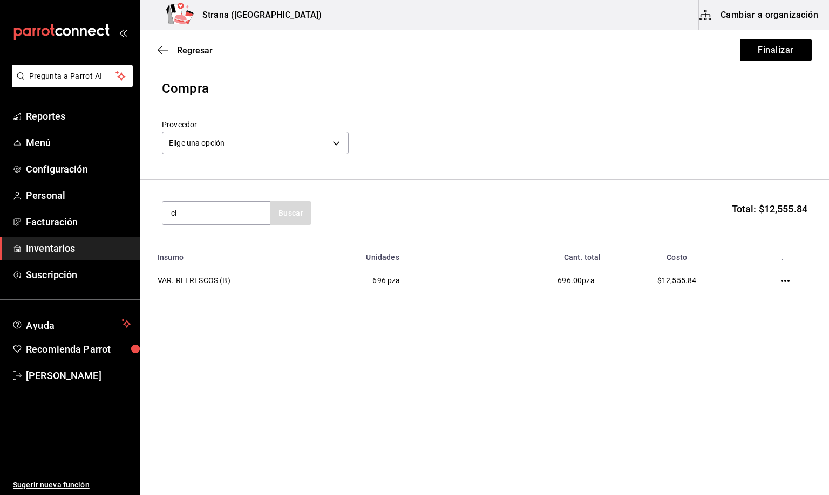
type input "c"
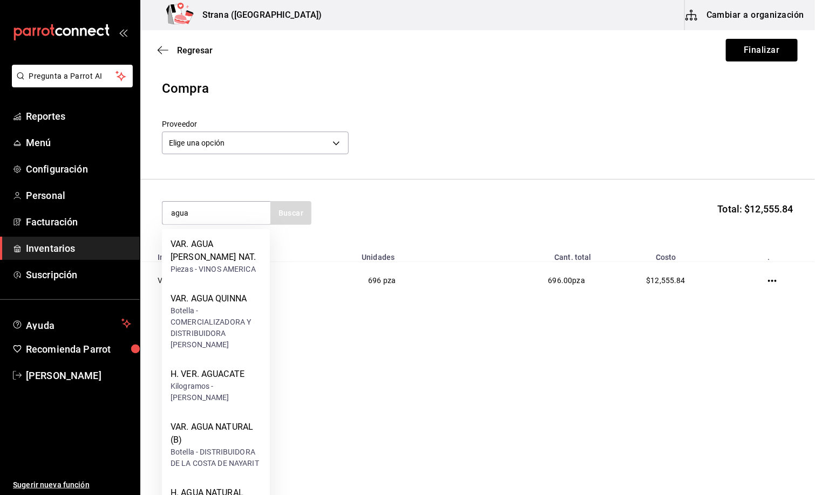
type input "agua"
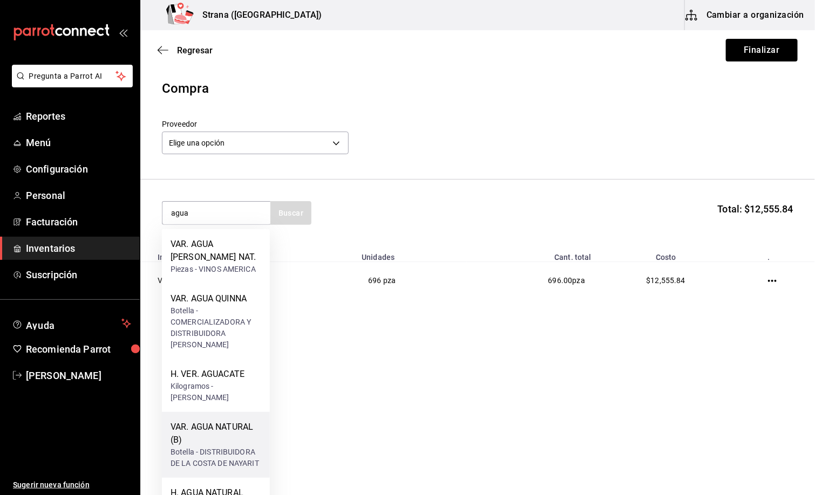
click at [234, 438] on div "VAR. AGUA NATURAL (B)" at bounding box center [215, 434] width 91 height 26
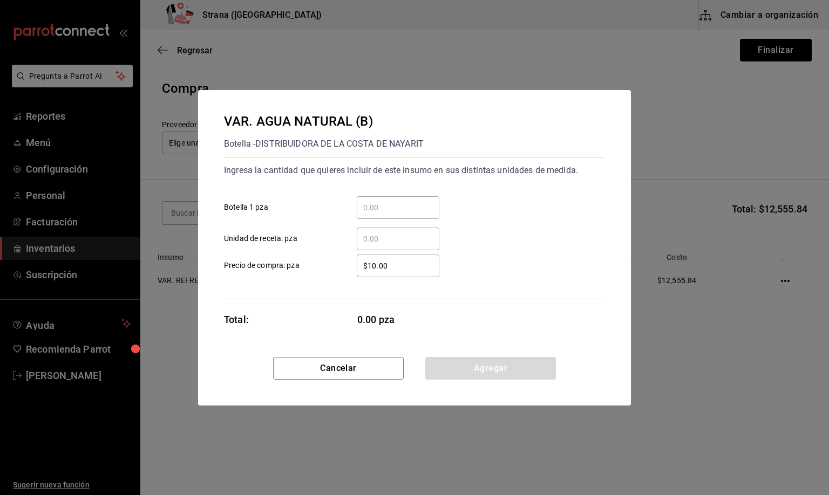
click at [386, 235] on input "​ Unidad de receta: pza" at bounding box center [398, 239] width 83 height 13
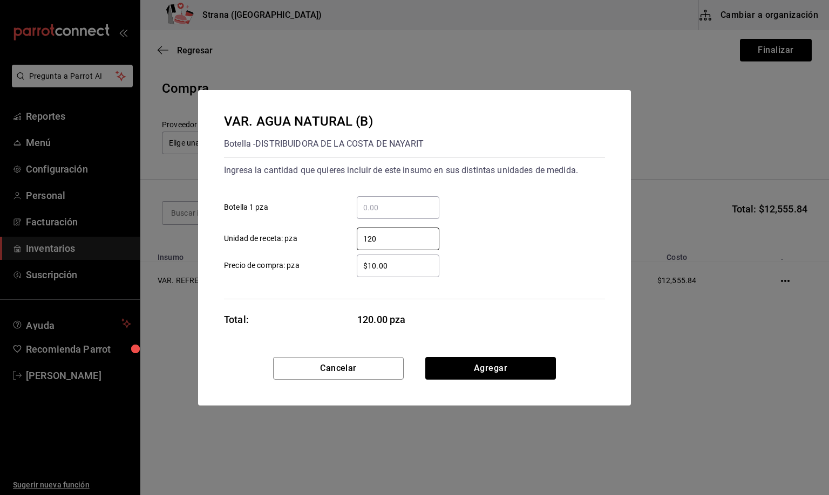
type input "120"
drag, startPoint x: 395, startPoint y: 269, endPoint x: 289, endPoint y: 268, distance: 106.8
click at [289, 268] on label "$10.00 ​ Precio de compra: pza" at bounding box center [331, 266] width 215 height 23
type input "$12.41"
click at [507, 365] on button "Agregar" at bounding box center [490, 368] width 131 height 23
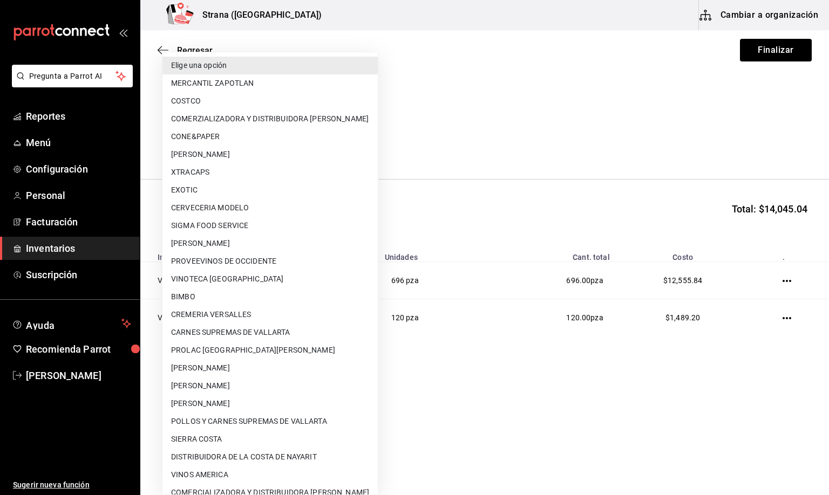
click at [237, 149] on body "Pregunta a Parrot AI Reportes Menú Configuración Personal Facturación Inventari…" at bounding box center [414, 217] width 829 height 434
click at [291, 456] on li "DISTRIBUIDORA DE LA COSTA DE NAYARIT" at bounding box center [269, 457] width 215 height 18
type input "b16ea6ad-7dd1-4720-9ad3-4fc01569d338"
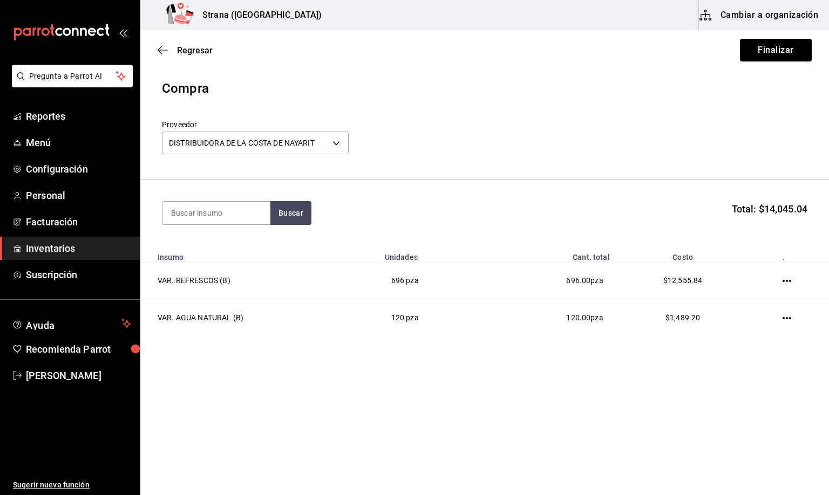
click at [490, 179] on header "Compra Proveedor DISTRIBUIDORA DE LA [PERSON_NAME] DE NAYARIT b16ea6ad-7dd1-472…" at bounding box center [484, 129] width 688 height 101
click at [764, 49] on button "Finalizar" at bounding box center [776, 50] width 72 height 23
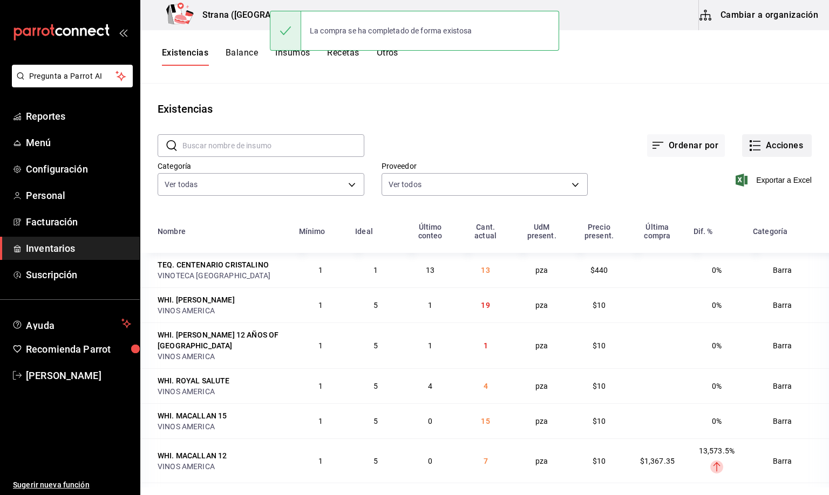
click at [786, 151] on button "Acciones" at bounding box center [777, 145] width 70 height 23
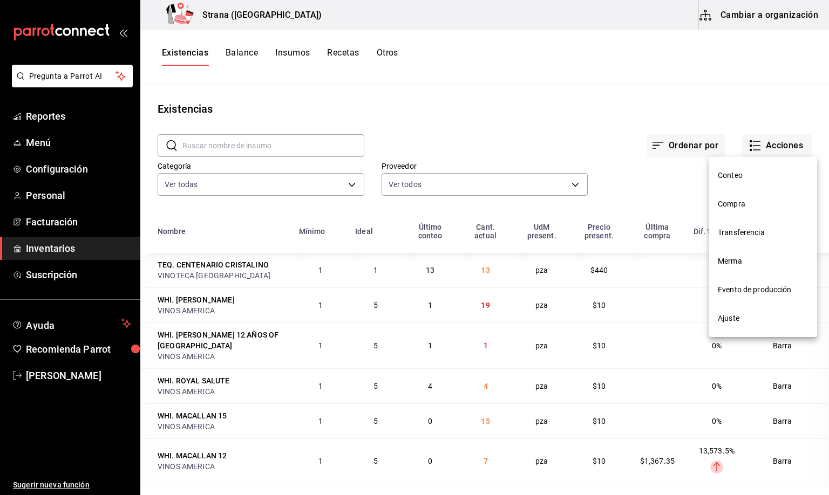
click at [735, 202] on span "Compra" at bounding box center [763, 204] width 91 height 11
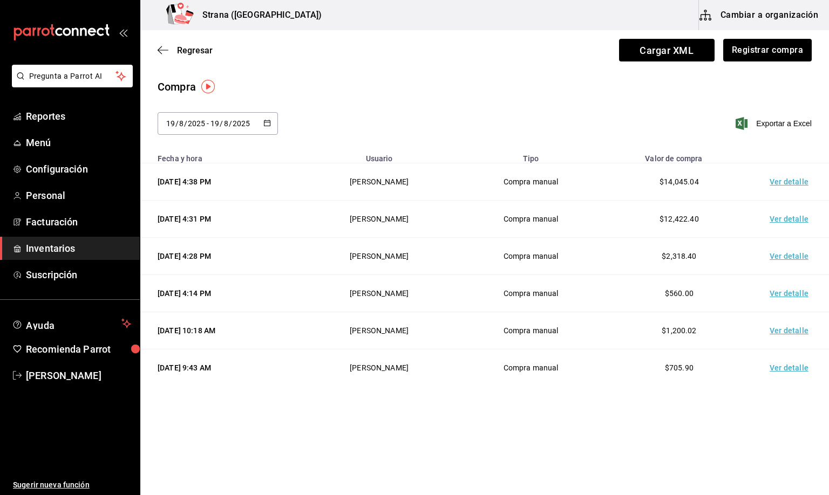
click at [794, 182] on td "Ver detalle" at bounding box center [791, 181] width 76 height 37
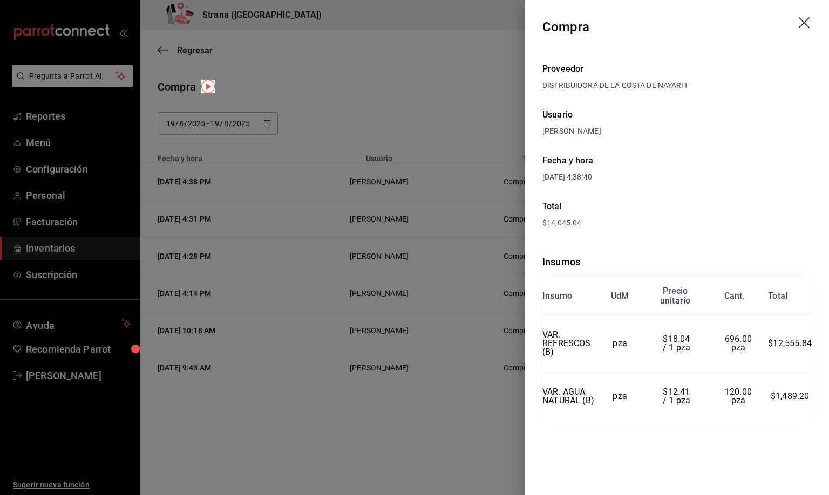
click at [803, 21] on icon "drag" at bounding box center [804, 23] width 13 height 13
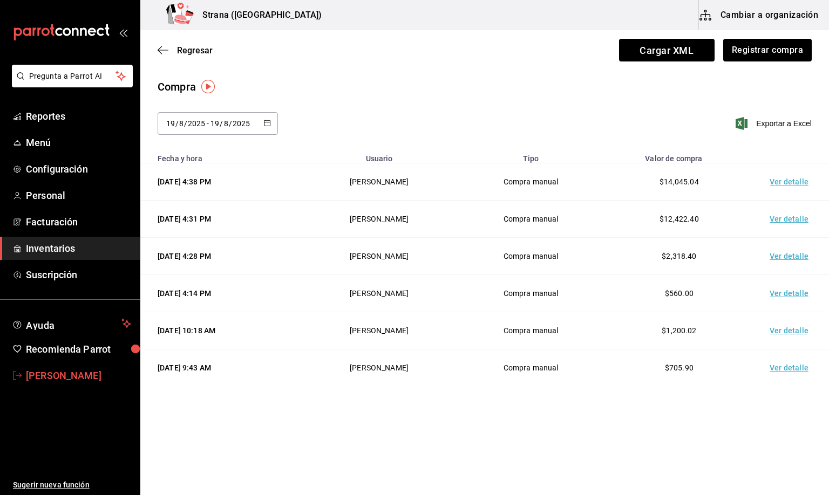
click at [67, 378] on span "[PERSON_NAME]" at bounding box center [78, 375] width 105 height 15
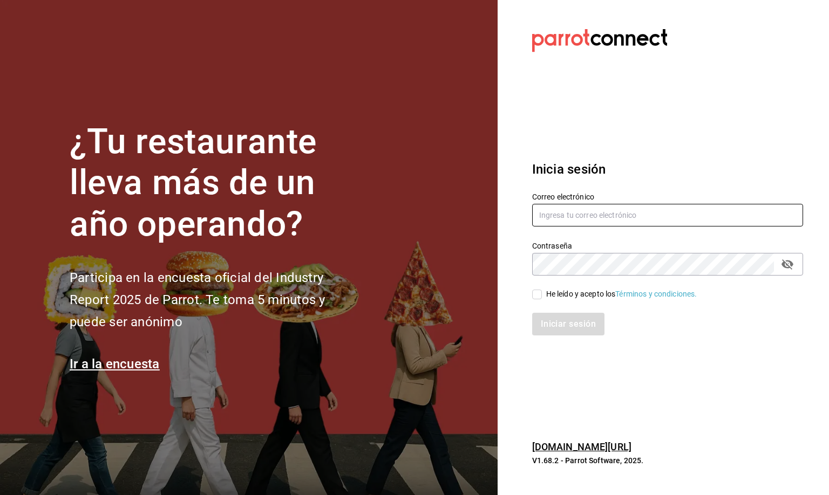
click at [561, 210] on input "text" at bounding box center [667, 215] width 271 height 23
type input "[EMAIL_ADDRESS][DOMAIN_NAME]"
click at [563, 251] on div "Contraseña Contraseña" at bounding box center [667, 258] width 271 height 35
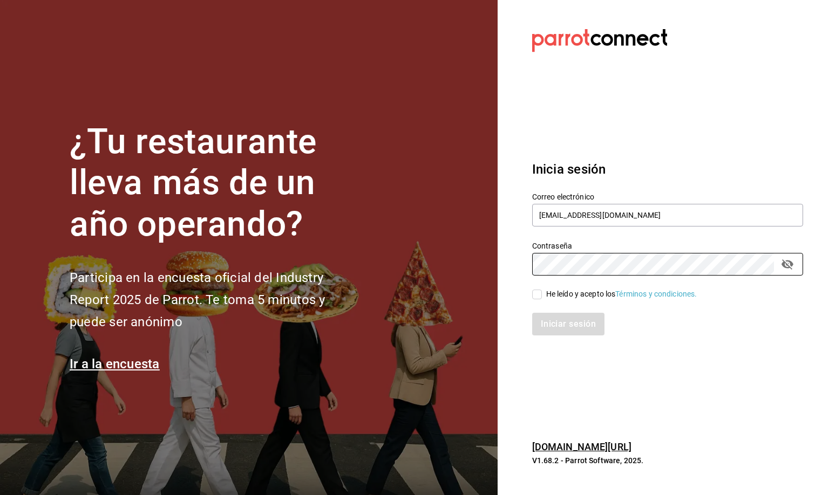
click at [538, 295] on input "He leído y acepto los Términos y condiciones." at bounding box center [537, 295] width 10 height 10
checkbox input "true"
click at [562, 326] on button "Iniciar sesión" at bounding box center [568, 324] width 73 height 23
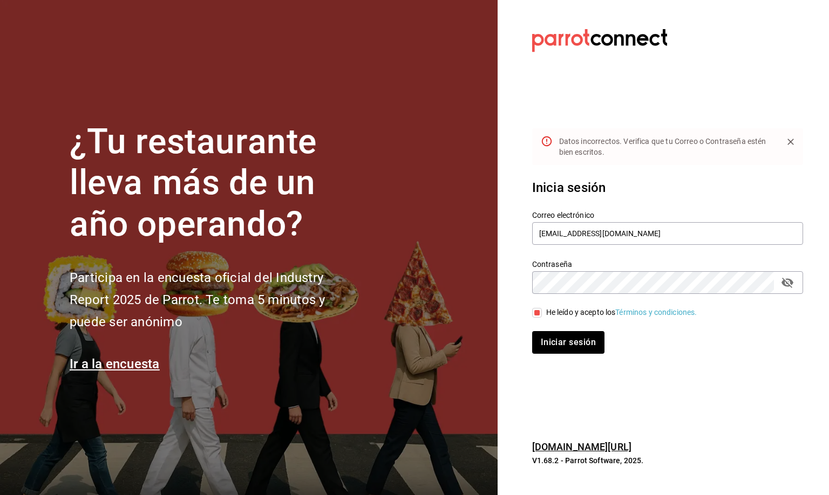
click at [789, 285] on icon "passwordField" at bounding box center [787, 283] width 12 height 10
click at [486, 282] on div "¿Tu restaurante lleva más de un año operando? Participa en la encuesta oficial …" at bounding box center [414, 247] width 829 height 495
click at [546, 342] on button "Iniciar sesión" at bounding box center [568, 342] width 73 height 23
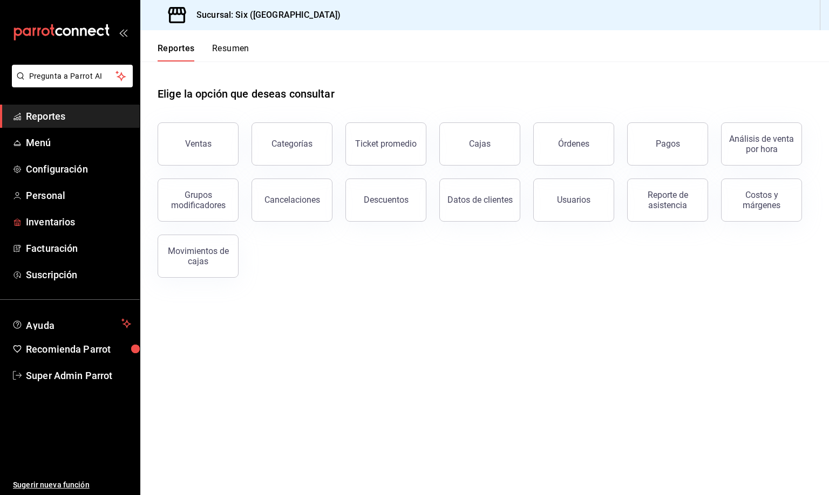
drag, startPoint x: 64, startPoint y: 220, endPoint x: 193, endPoint y: 219, distance: 128.9
click at [64, 221] on span "Inventarios" at bounding box center [78, 222] width 105 height 15
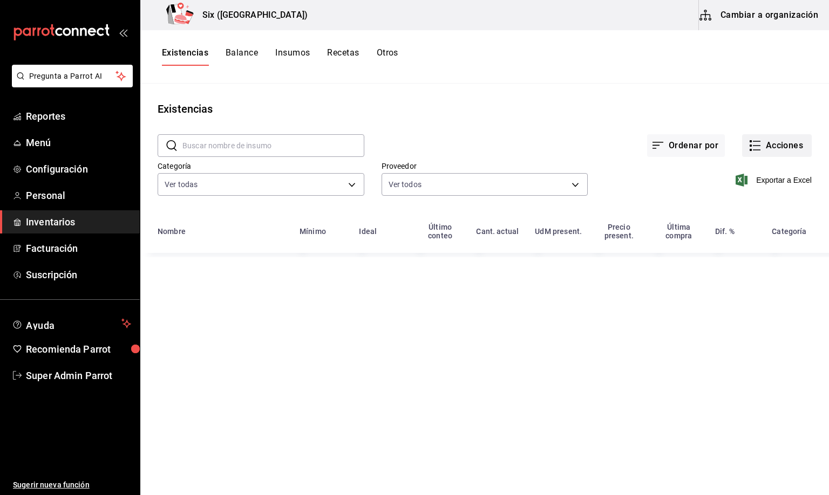
click at [772, 139] on button "Acciones" at bounding box center [777, 145] width 70 height 23
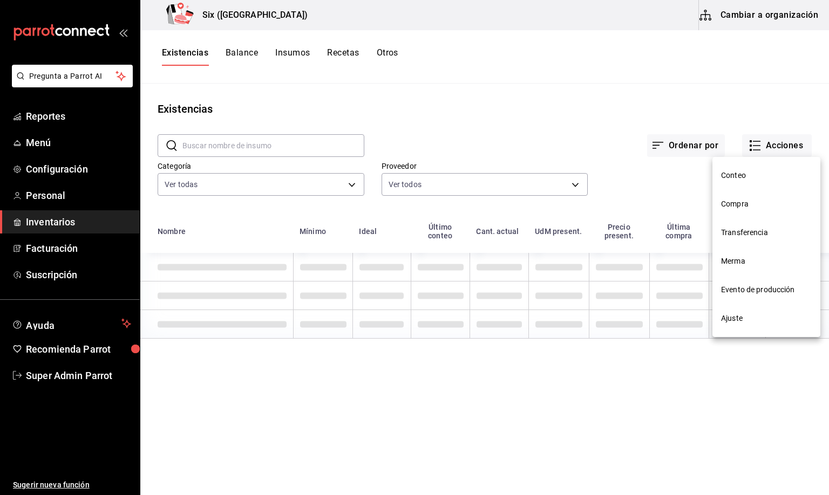
click at [725, 201] on span "Compra" at bounding box center [766, 204] width 91 height 11
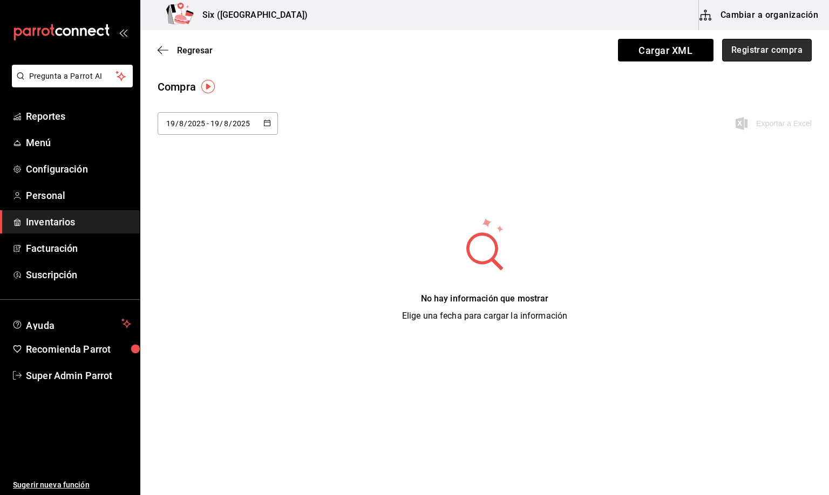
click at [757, 55] on button "Registrar compra" at bounding box center [767, 50] width 90 height 23
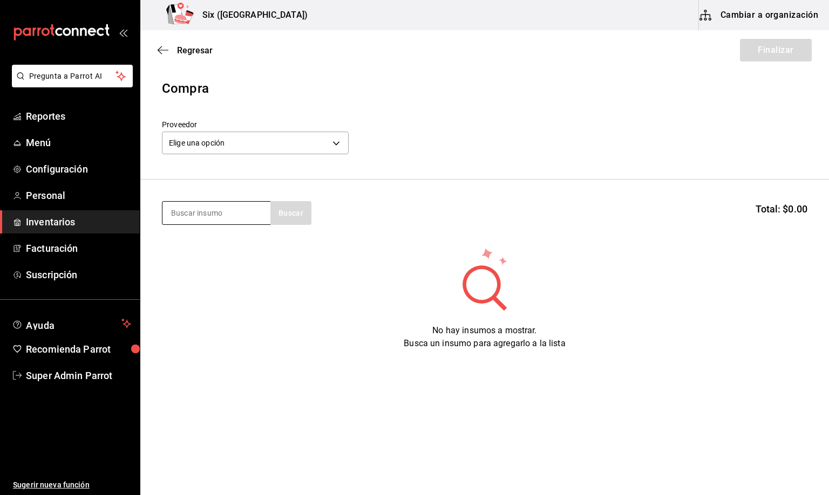
click at [251, 214] on input at bounding box center [216, 213] width 108 height 23
type input "refres"
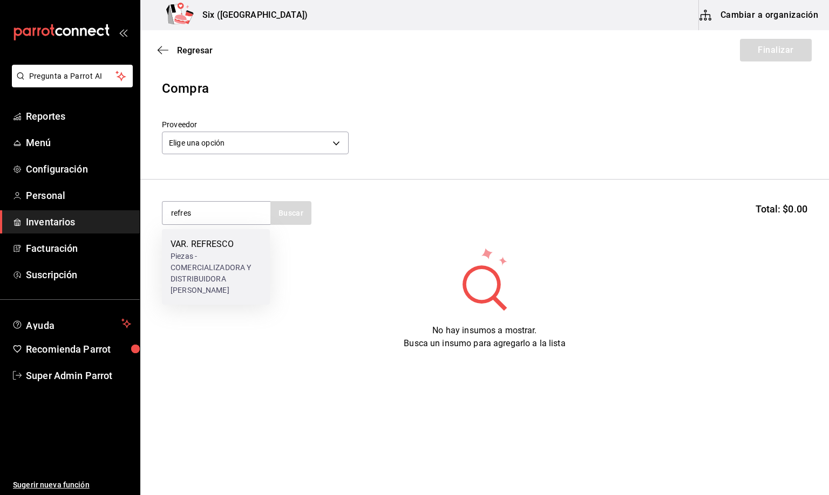
click at [222, 246] on div "VAR. REFRESCO" at bounding box center [215, 244] width 91 height 13
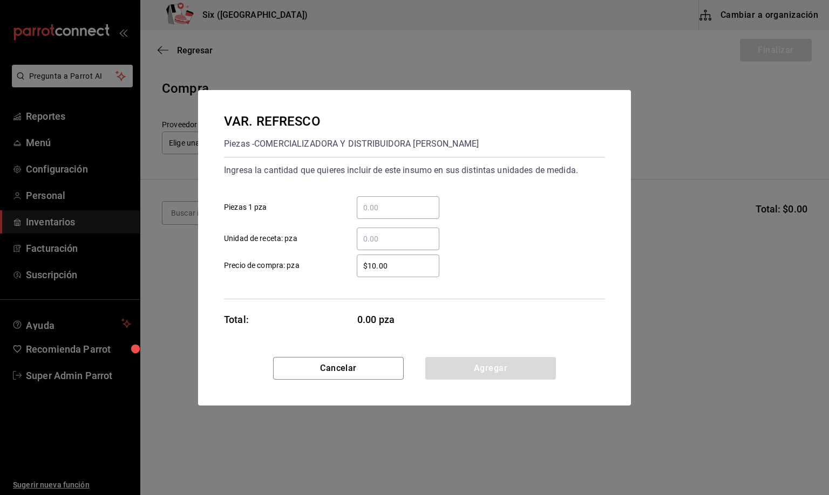
click at [383, 240] on input "​ Unidad de receta: pza" at bounding box center [398, 239] width 83 height 13
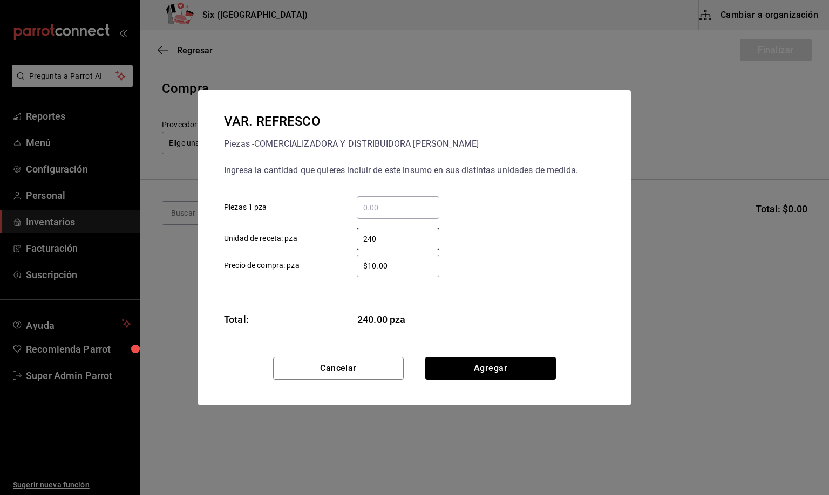
type input "240"
drag, startPoint x: 386, startPoint y: 264, endPoint x: 314, endPoint y: 265, distance: 71.8
click at [316, 265] on label "$10.00 ​ Precio de compra: pza" at bounding box center [331, 266] width 215 height 23
type input "$18.04"
click at [454, 367] on button "Agregar" at bounding box center [490, 368] width 131 height 23
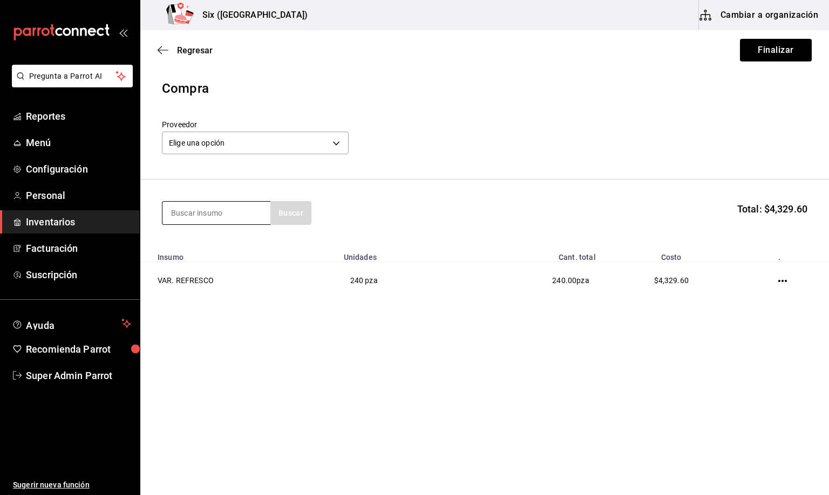
click at [226, 209] on input at bounding box center [216, 213] width 108 height 23
type input "agua"
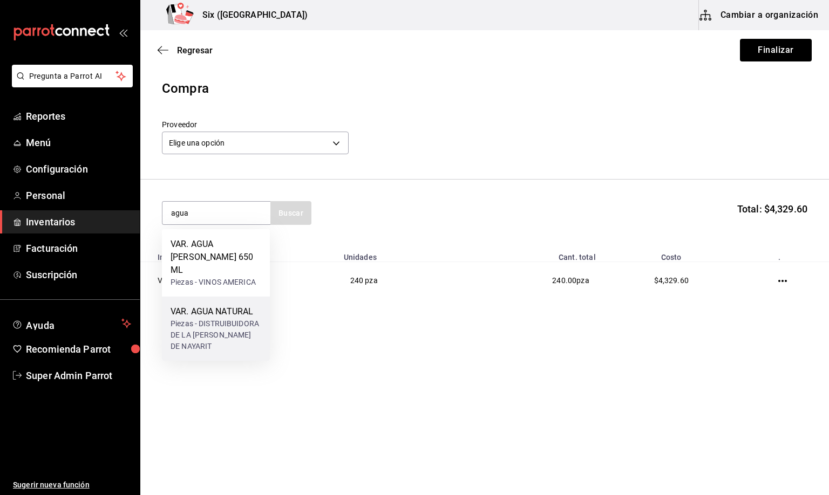
click at [211, 318] on div "Piezas - DISTRUIBUIDORA DE LA COSTA DE NAYARIT" at bounding box center [215, 335] width 91 height 34
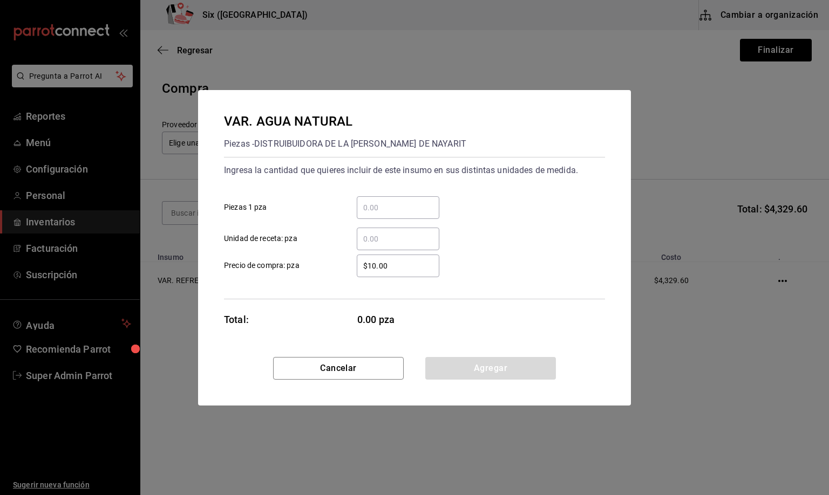
click at [377, 240] on input "​ Unidad de receta: pza" at bounding box center [398, 239] width 83 height 13
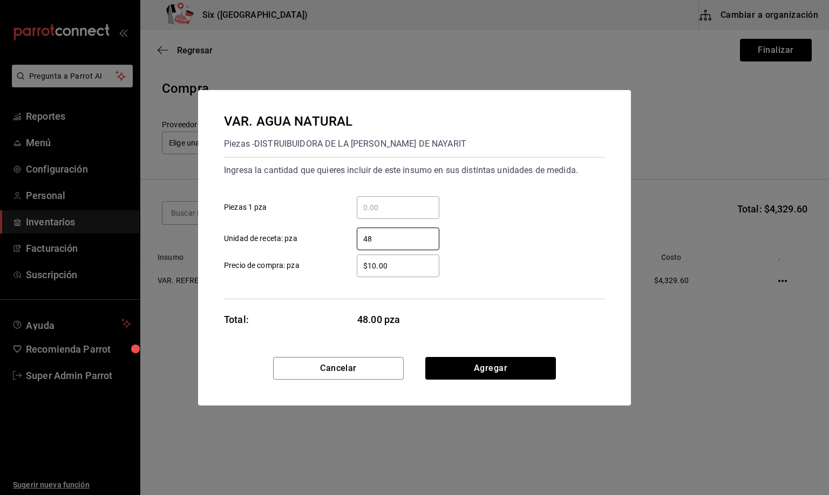
type input "48"
drag, startPoint x: 395, startPoint y: 261, endPoint x: 333, endPoint y: 265, distance: 61.7
click at [333, 265] on label "$10.00 ​ Precio de compra: pza" at bounding box center [331, 266] width 215 height 23
type input "$12.41"
click at [472, 359] on button "Agregar" at bounding box center [490, 368] width 131 height 23
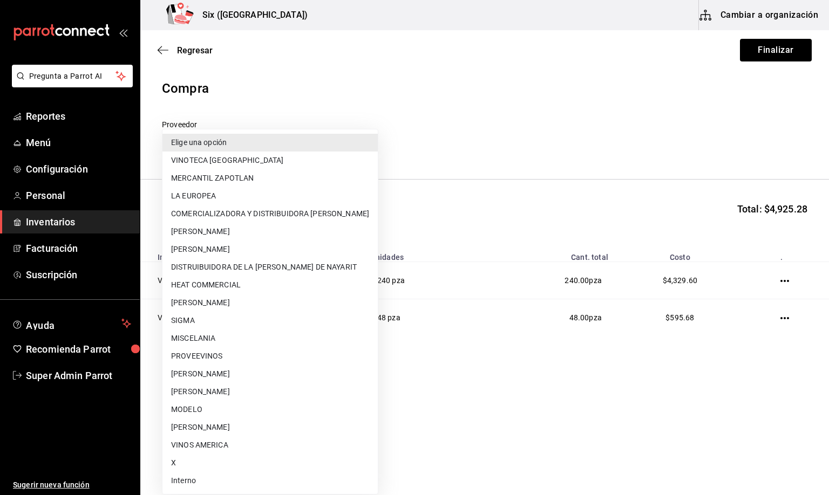
click at [233, 148] on body "Pregunta a Parrot AI Reportes Menú Configuración Personal Inventarios Facturaci…" at bounding box center [414, 217] width 829 height 434
click at [274, 266] on li "DISTRUIBUIDORA DE LA COSTA DE NAYARIT" at bounding box center [269, 267] width 215 height 18
type input "8e0d8b25-474b-41cc-9a80-71062af8394c"
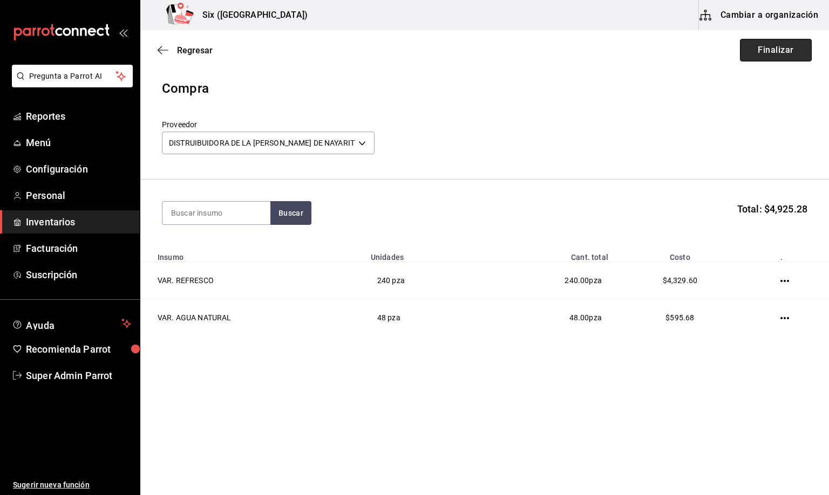
click at [773, 51] on button "Finalizar" at bounding box center [776, 50] width 72 height 23
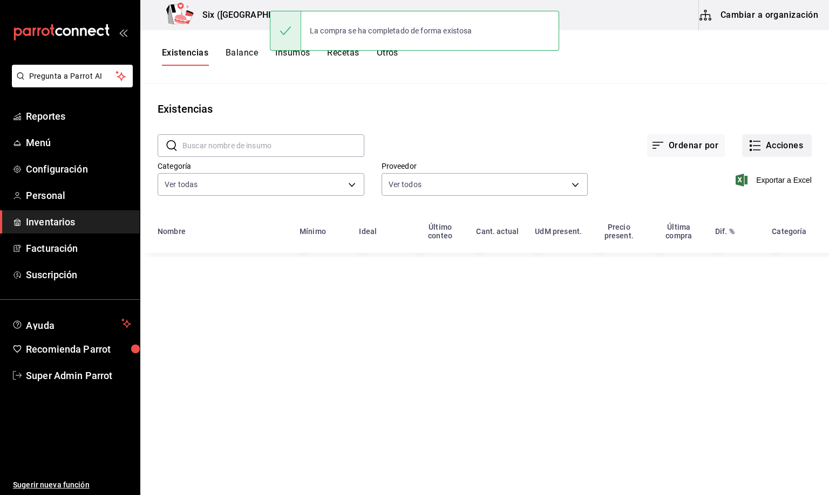
click at [774, 139] on button "Acciones" at bounding box center [777, 145] width 70 height 23
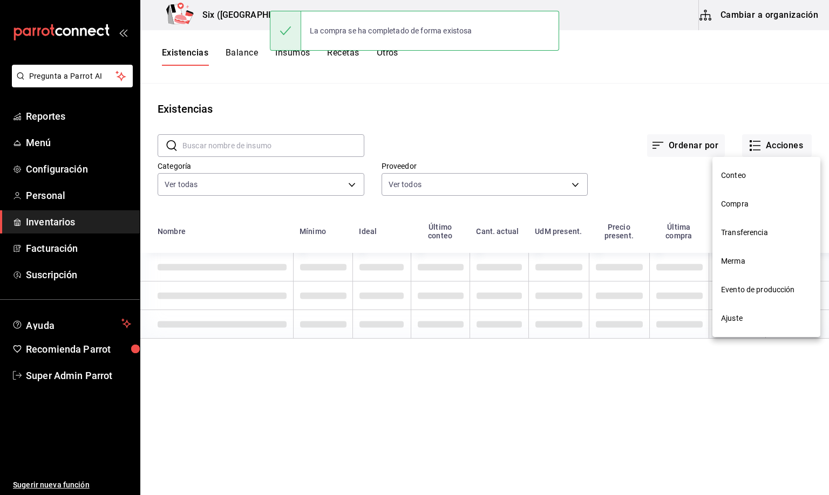
click at [738, 201] on span "Compra" at bounding box center [766, 204] width 91 height 11
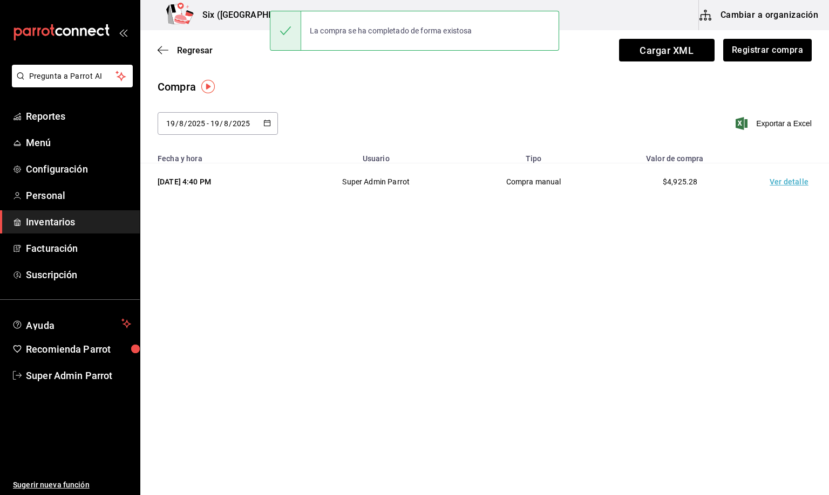
click at [774, 183] on td "Ver detalle" at bounding box center [791, 181] width 76 height 37
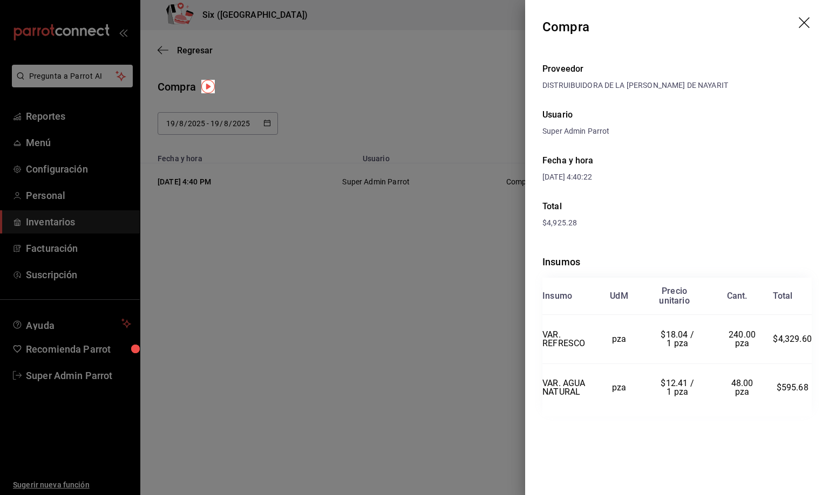
click at [801, 22] on icon "drag" at bounding box center [804, 23] width 13 height 13
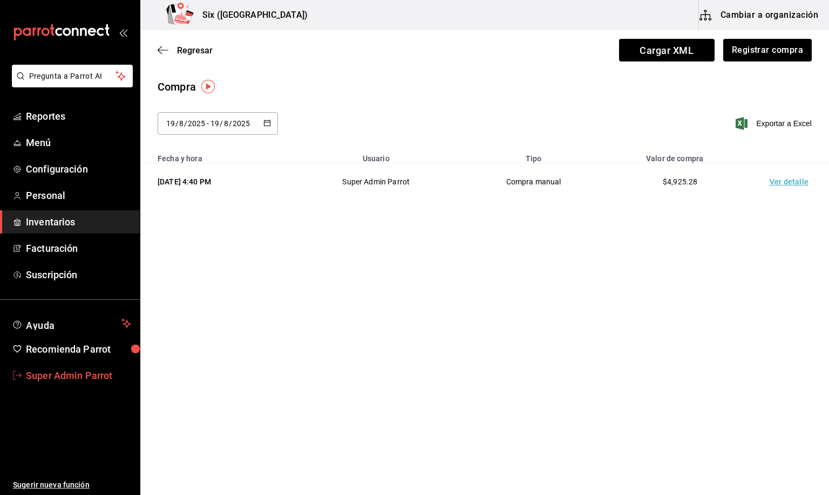
click at [73, 372] on span "Super Admin Parrot" at bounding box center [78, 375] width 105 height 15
